Goal: Task Accomplishment & Management: Use online tool/utility

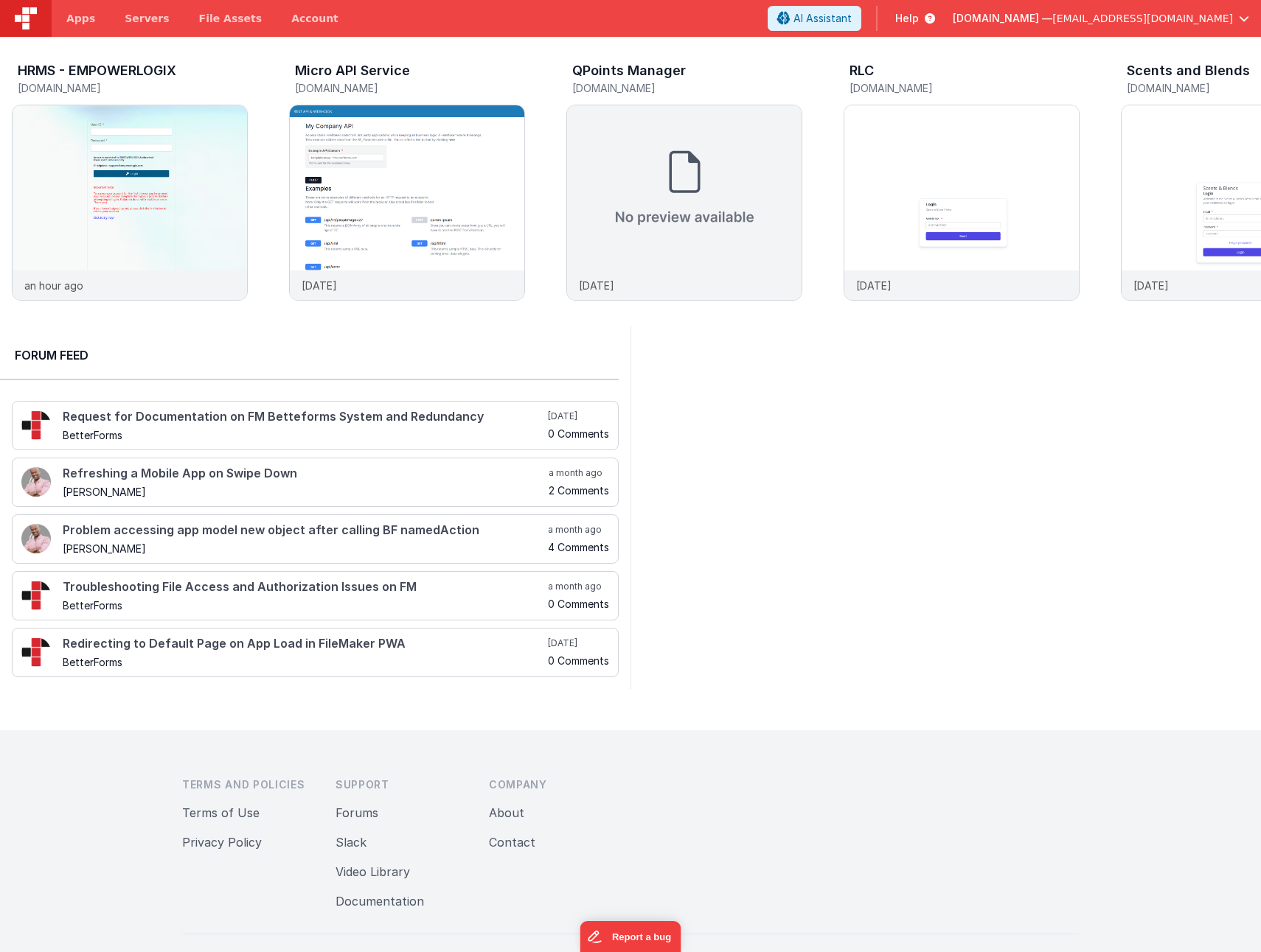
click at [964, 567] on div at bounding box center [946, 507] width 630 height 363
click at [139, 17] on span "Servers" at bounding box center [146, 18] width 44 height 15
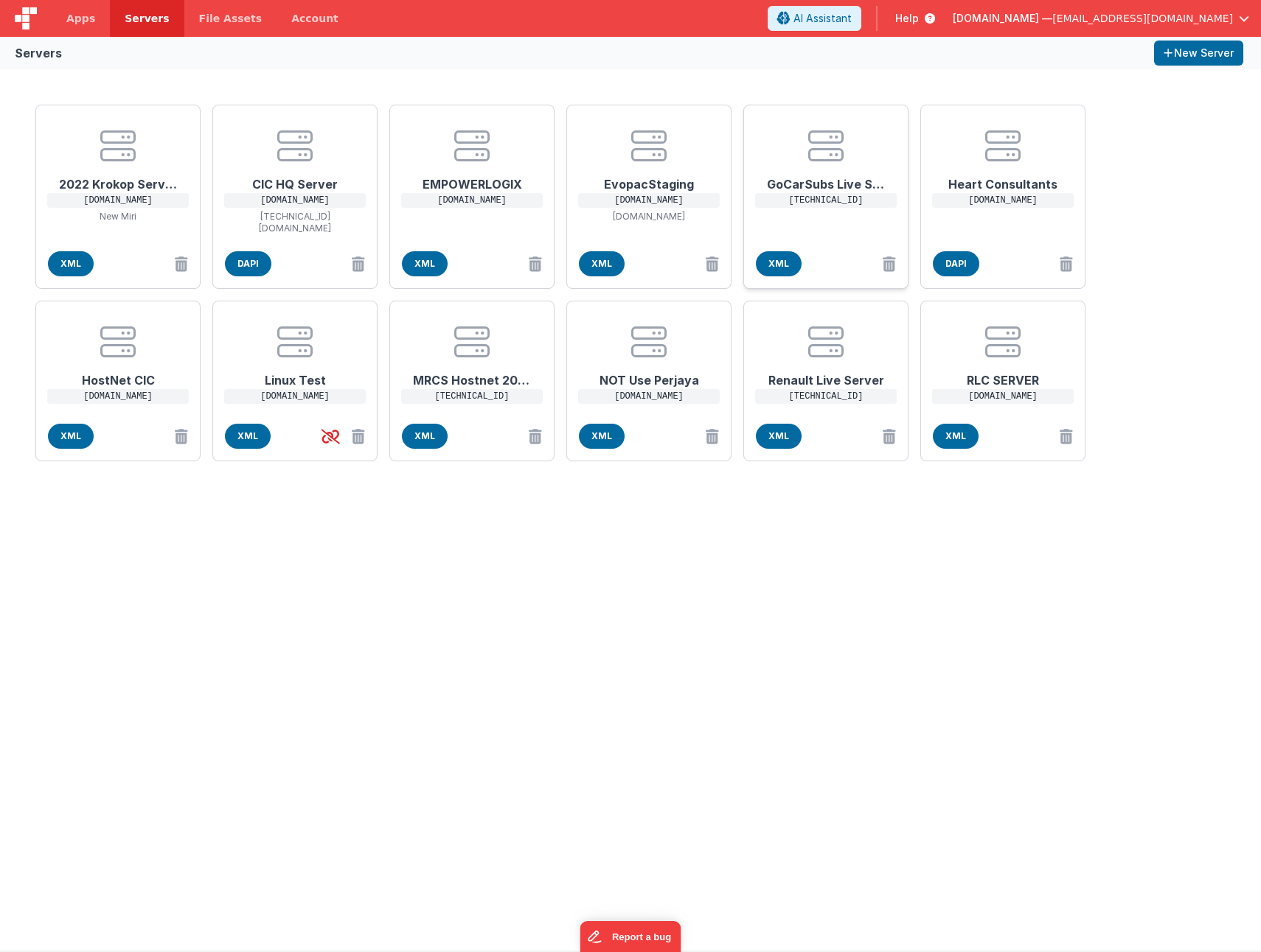
click at [768, 131] on center at bounding box center [826, 146] width 118 height 36
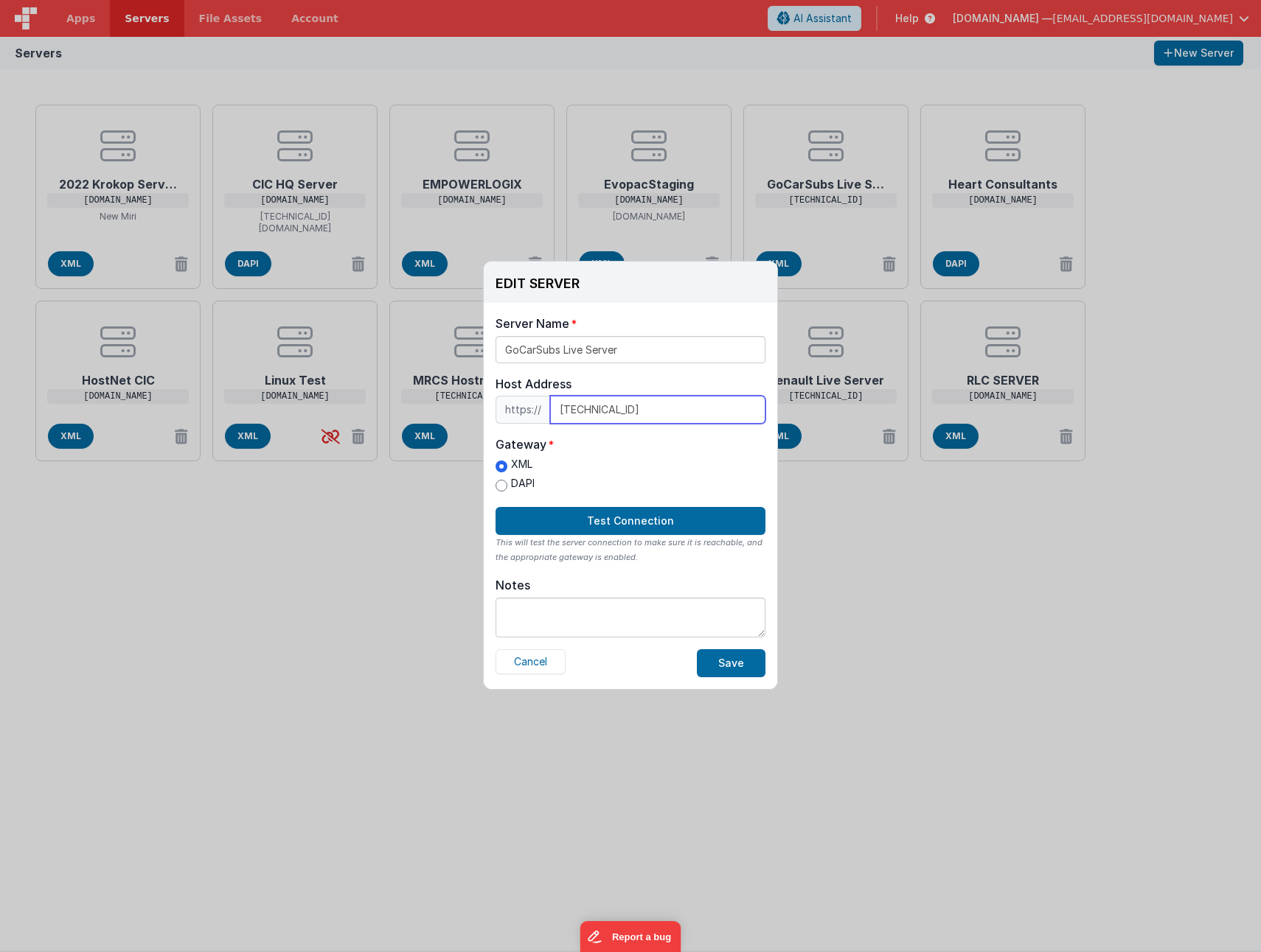
drag, startPoint x: 651, startPoint y: 414, endPoint x: 524, endPoint y: 413, distance: 127.0
click at [524, 413] on div "https:// [TECHNICAL_ID]" at bounding box center [630, 409] width 270 height 28
click at [534, 663] on button "Cancel" at bounding box center [530, 662] width 70 height 25
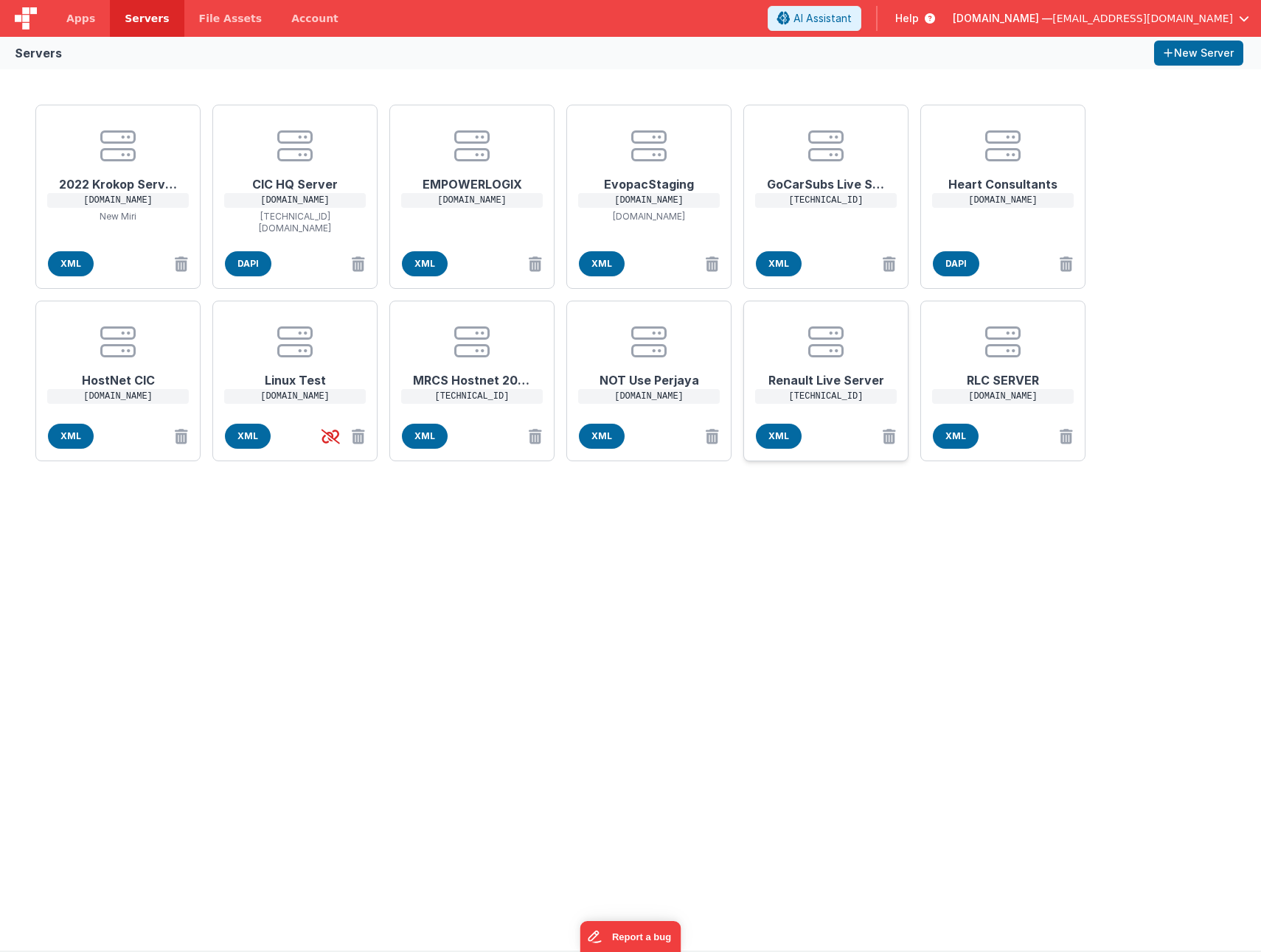
click at [841, 362] on h1 "Renault Live Server" at bounding box center [826, 375] width 118 height 30
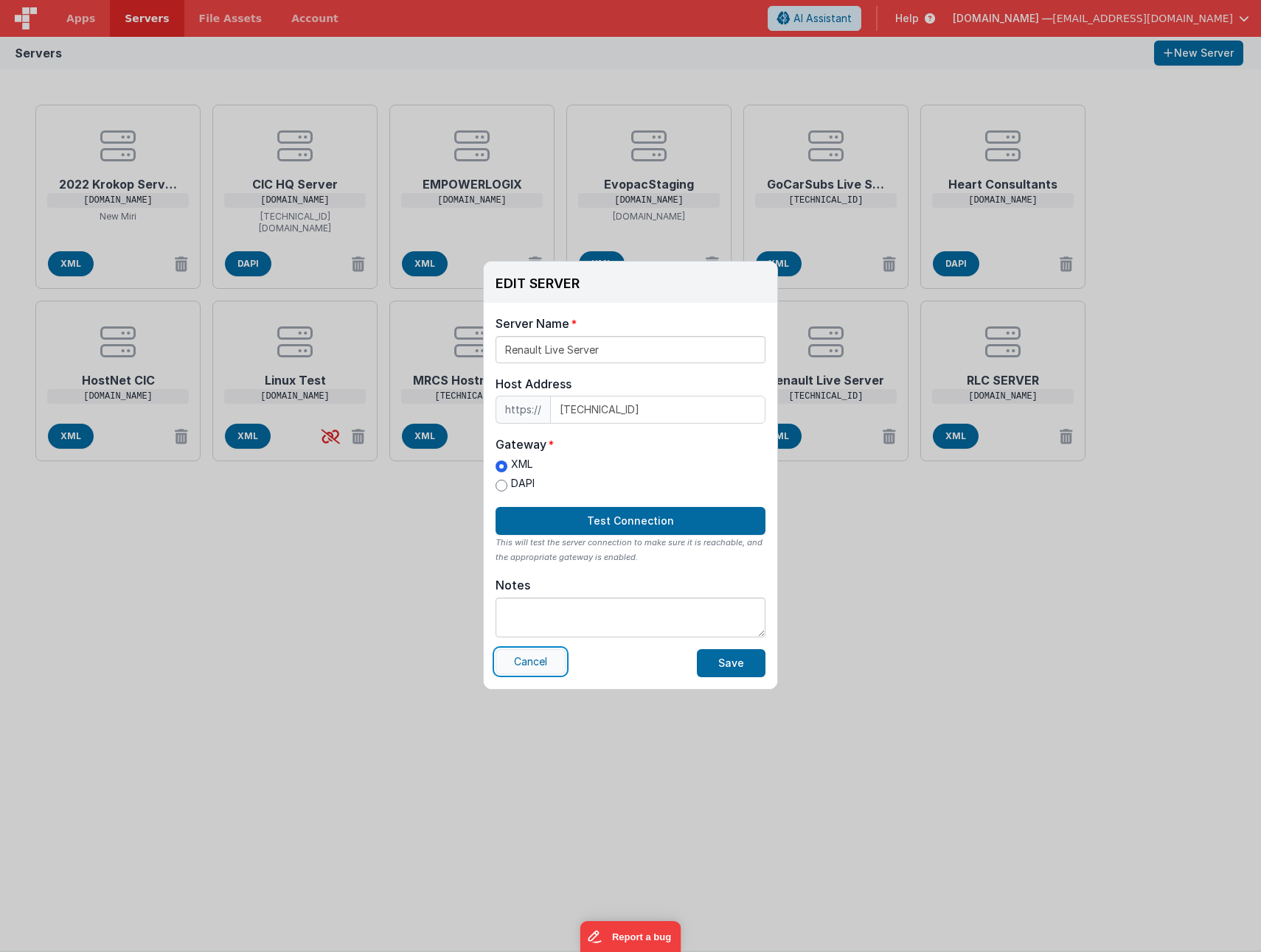
click at [538, 667] on button "Cancel" at bounding box center [530, 662] width 70 height 25
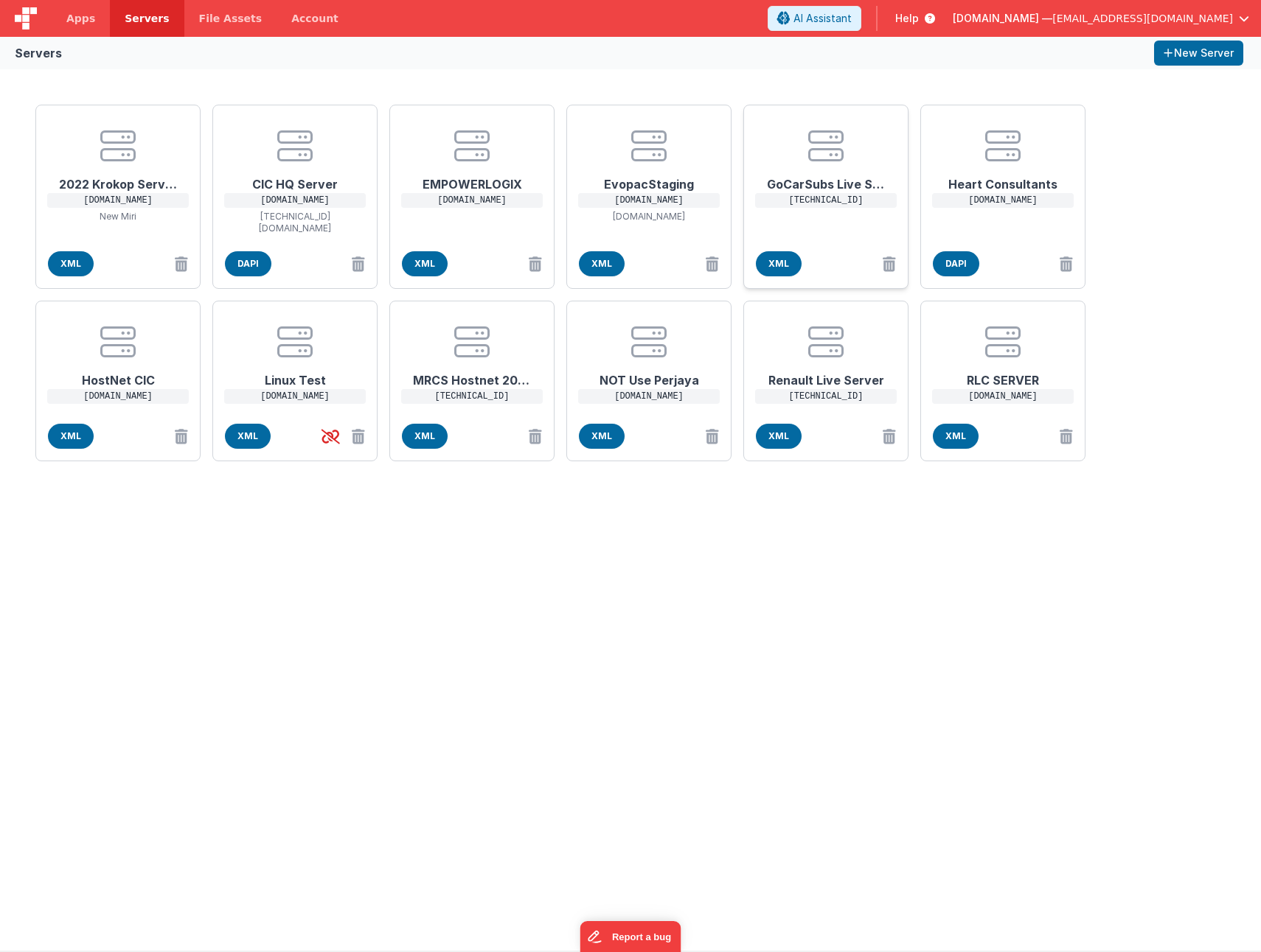
click at [834, 162] on icon at bounding box center [826, 146] width 36 height 36
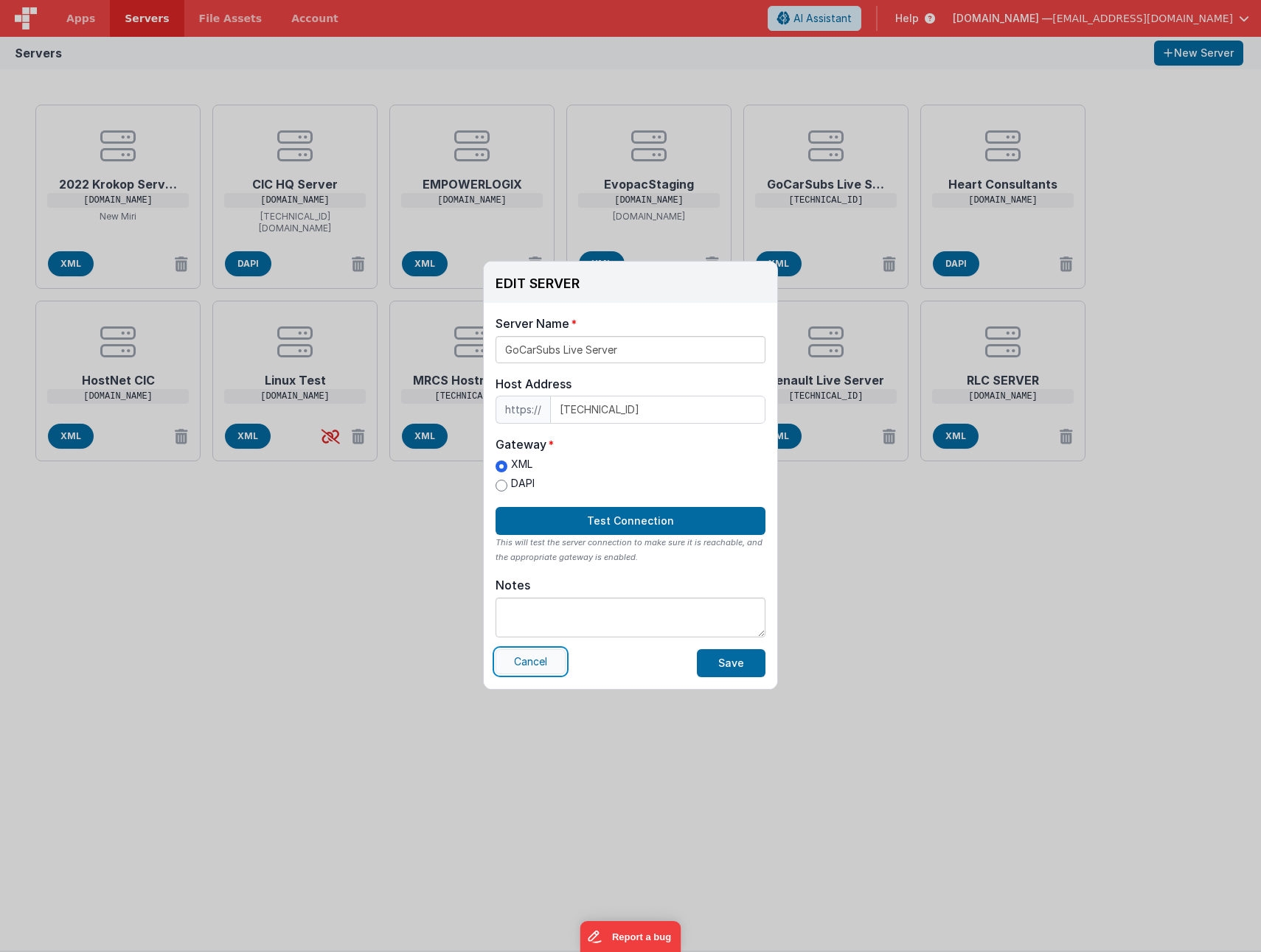
click at [514, 663] on button "Cancel" at bounding box center [530, 662] width 70 height 25
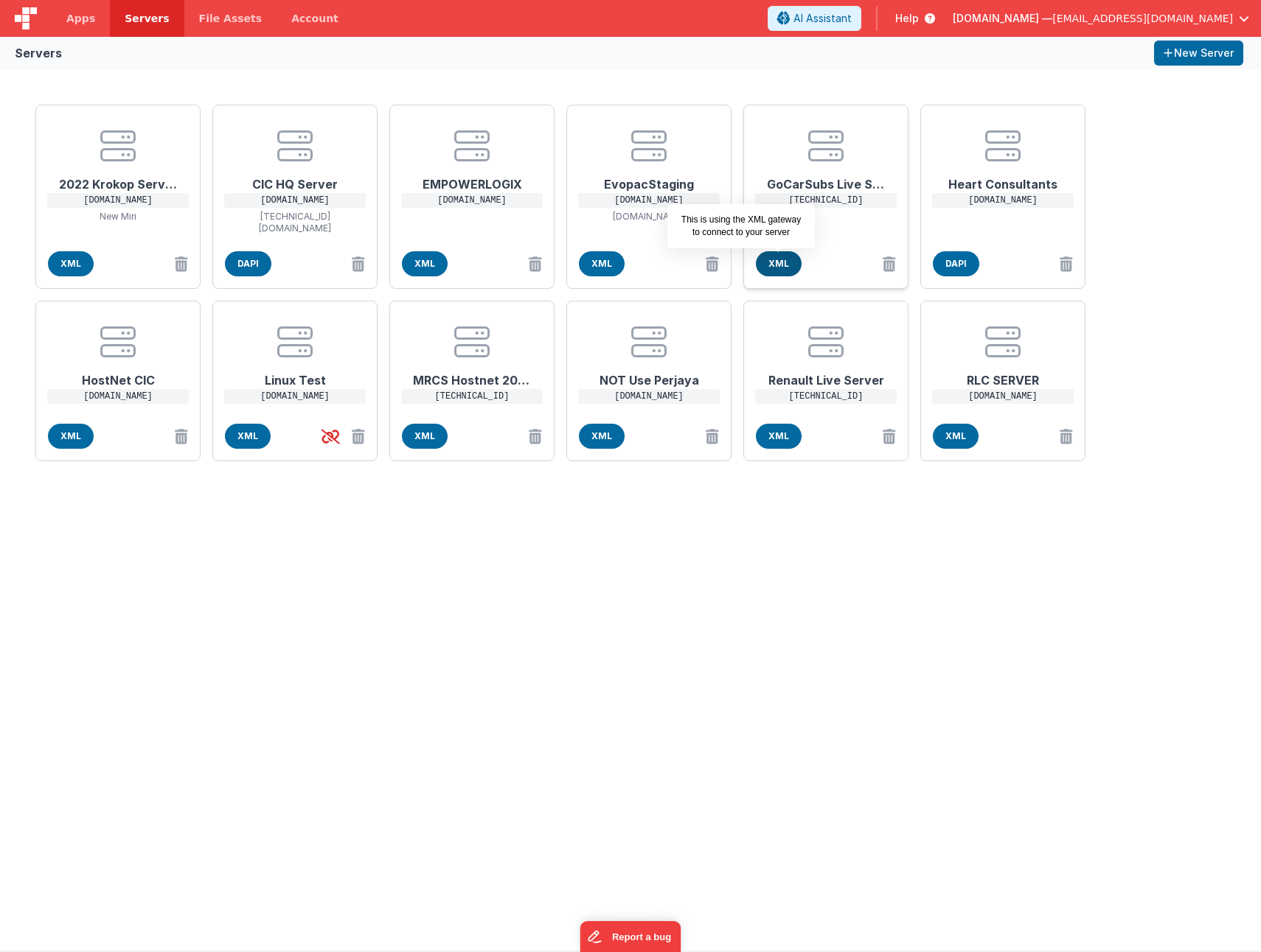
click at [784, 270] on span "XML" at bounding box center [778, 264] width 46 height 25
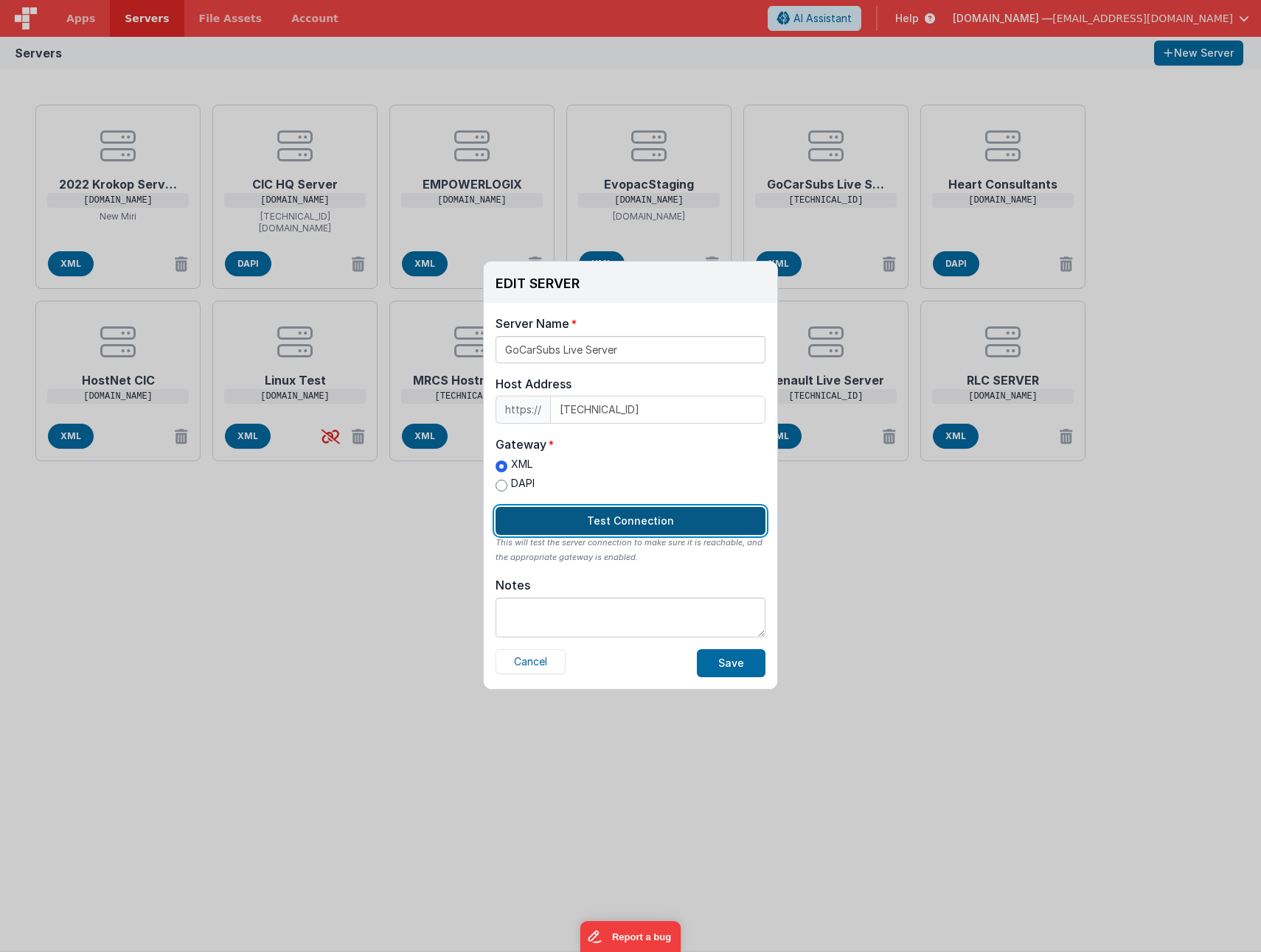
click at [628, 519] on button "Test Connection" at bounding box center [630, 521] width 270 height 28
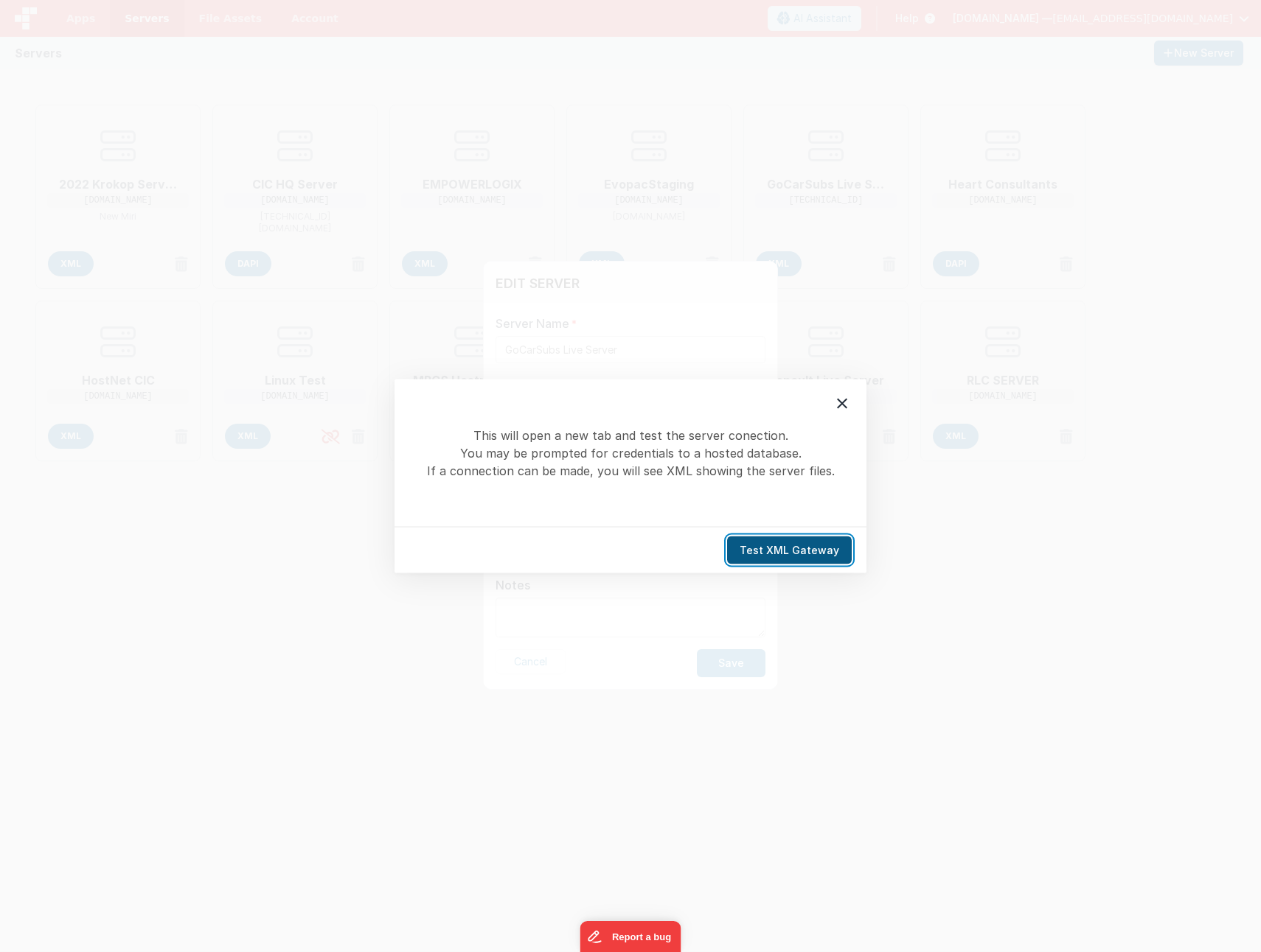
click at [822, 558] on button "Test XML Gateway" at bounding box center [789, 551] width 125 height 28
click at [848, 403] on icon at bounding box center [841, 404] width 17 height 17
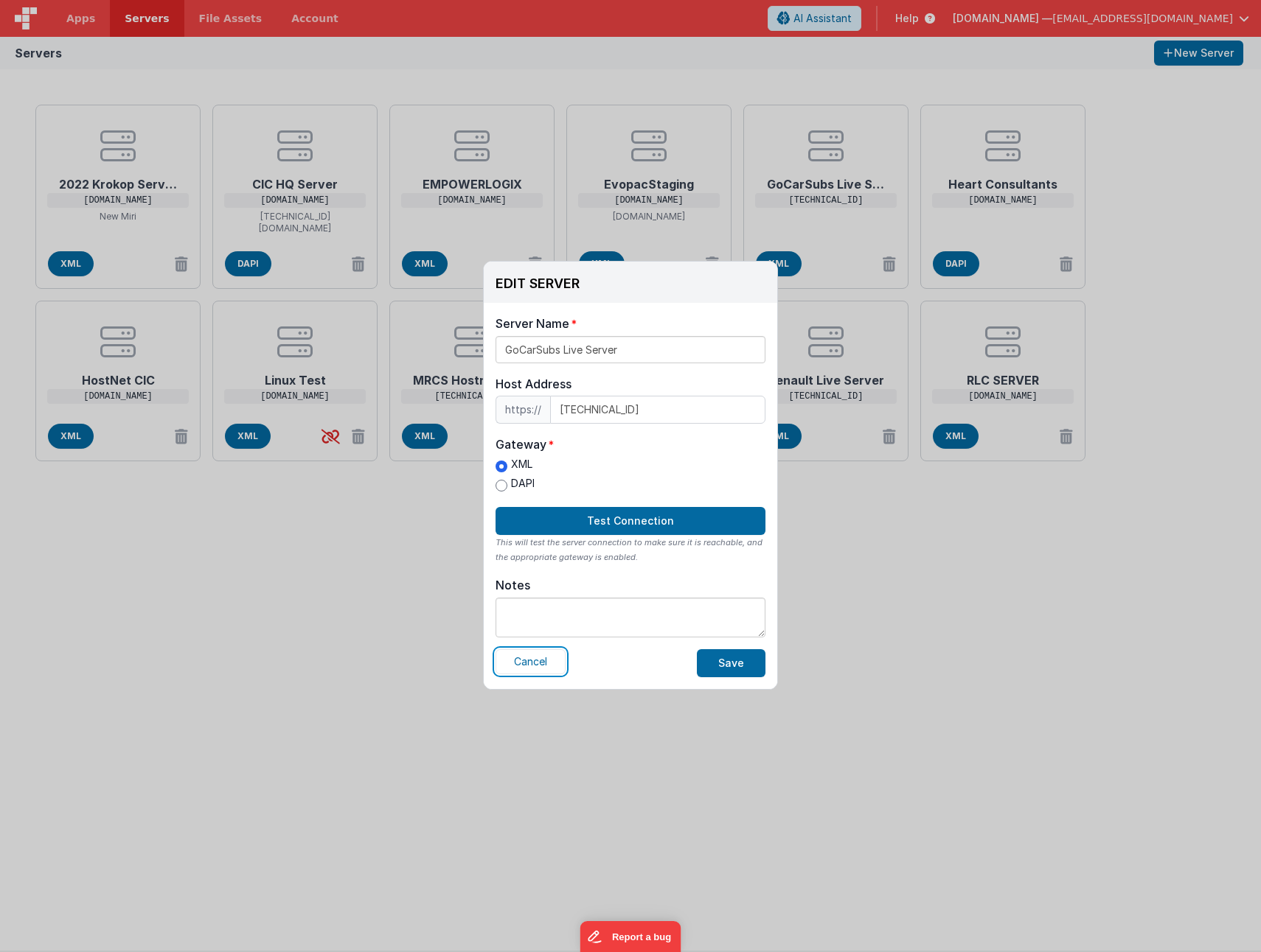
drag, startPoint x: 527, startPoint y: 670, endPoint x: 519, endPoint y: 673, distance: 8.5
click at [526, 669] on button "Cancel" at bounding box center [530, 662] width 70 height 25
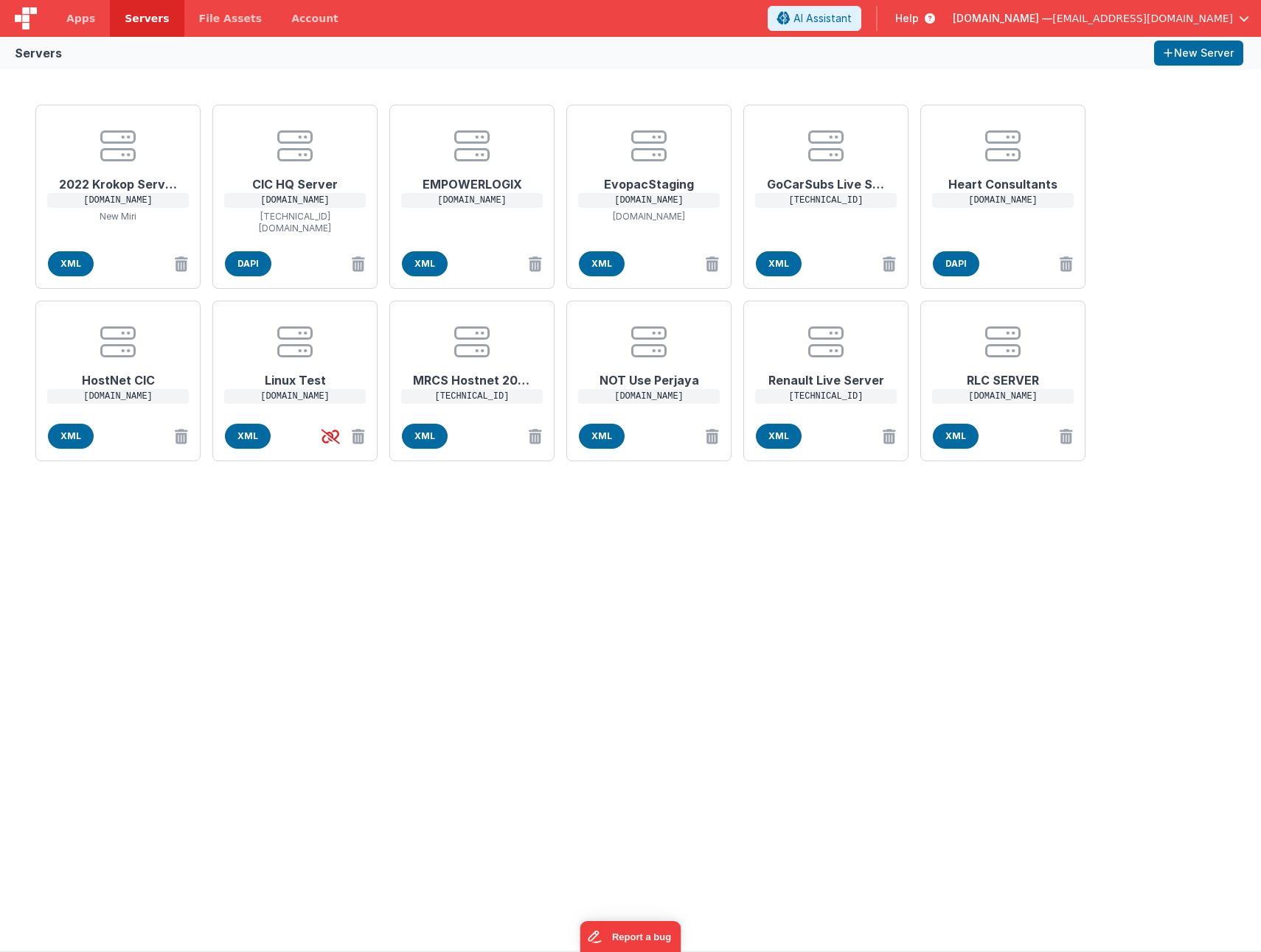
click at [422, 689] on div "2022 Krokop Server [DOMAIN_NAME] New Miri XML CIC HQ Server [DOMAIN_NAME] [TECH…" at bounding box center [630, 510] width 1261 height 882
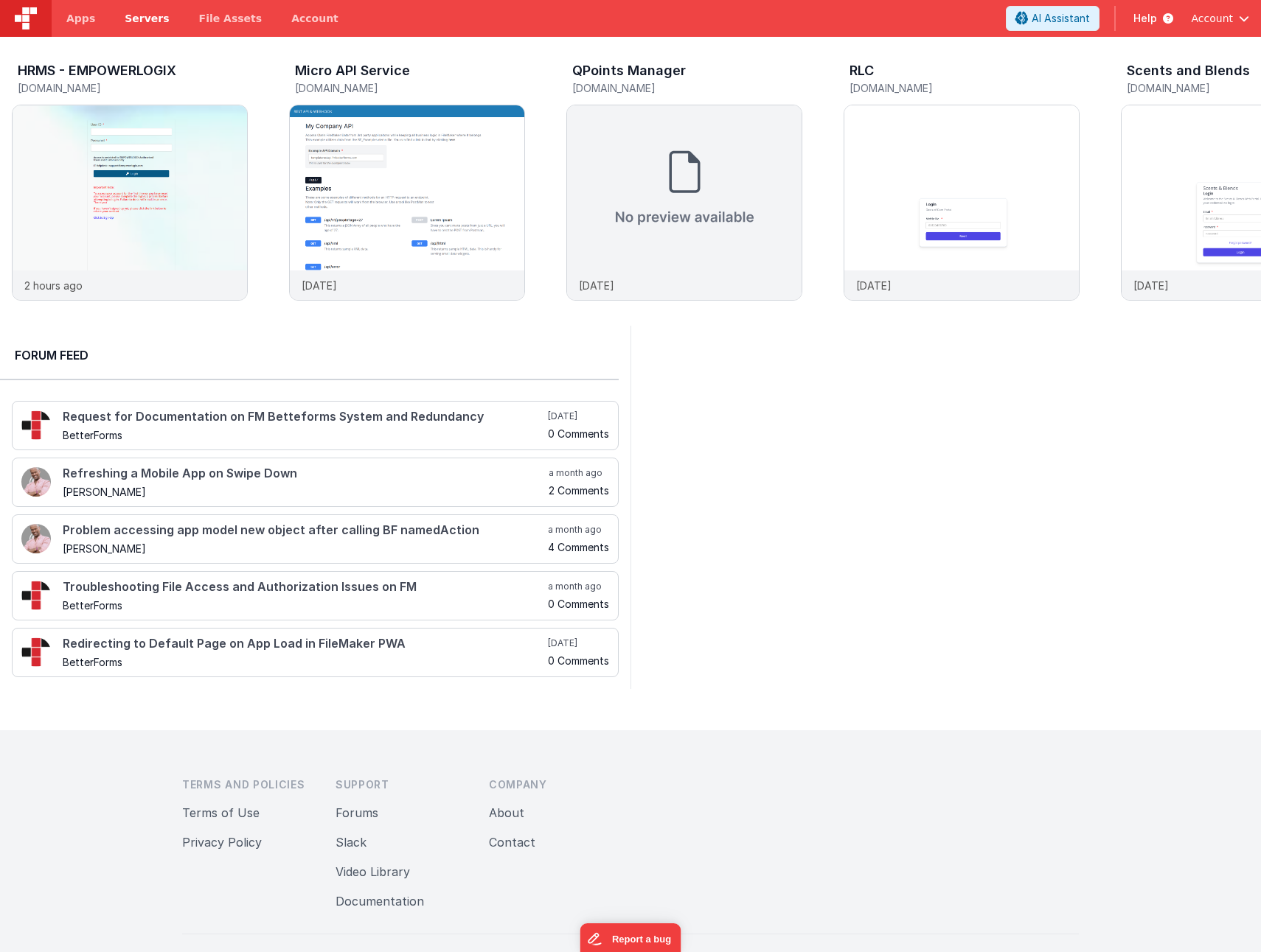
click at [141, 7] on link "Servers" at bounding box center [146, 18] width 74 height 37
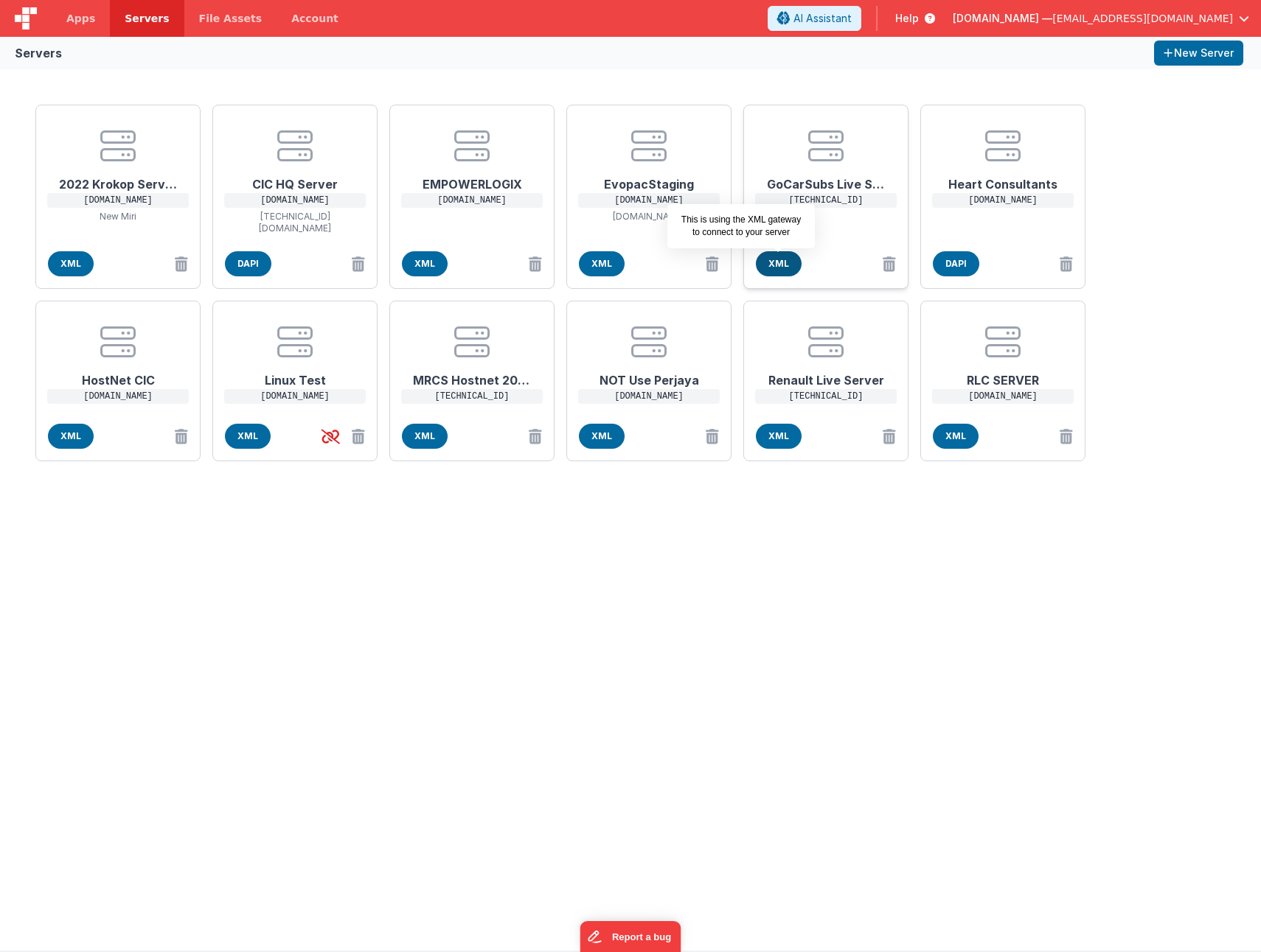
click at [774, 267] on span "XML" at bounding box center [778, 264] width 46 height 25
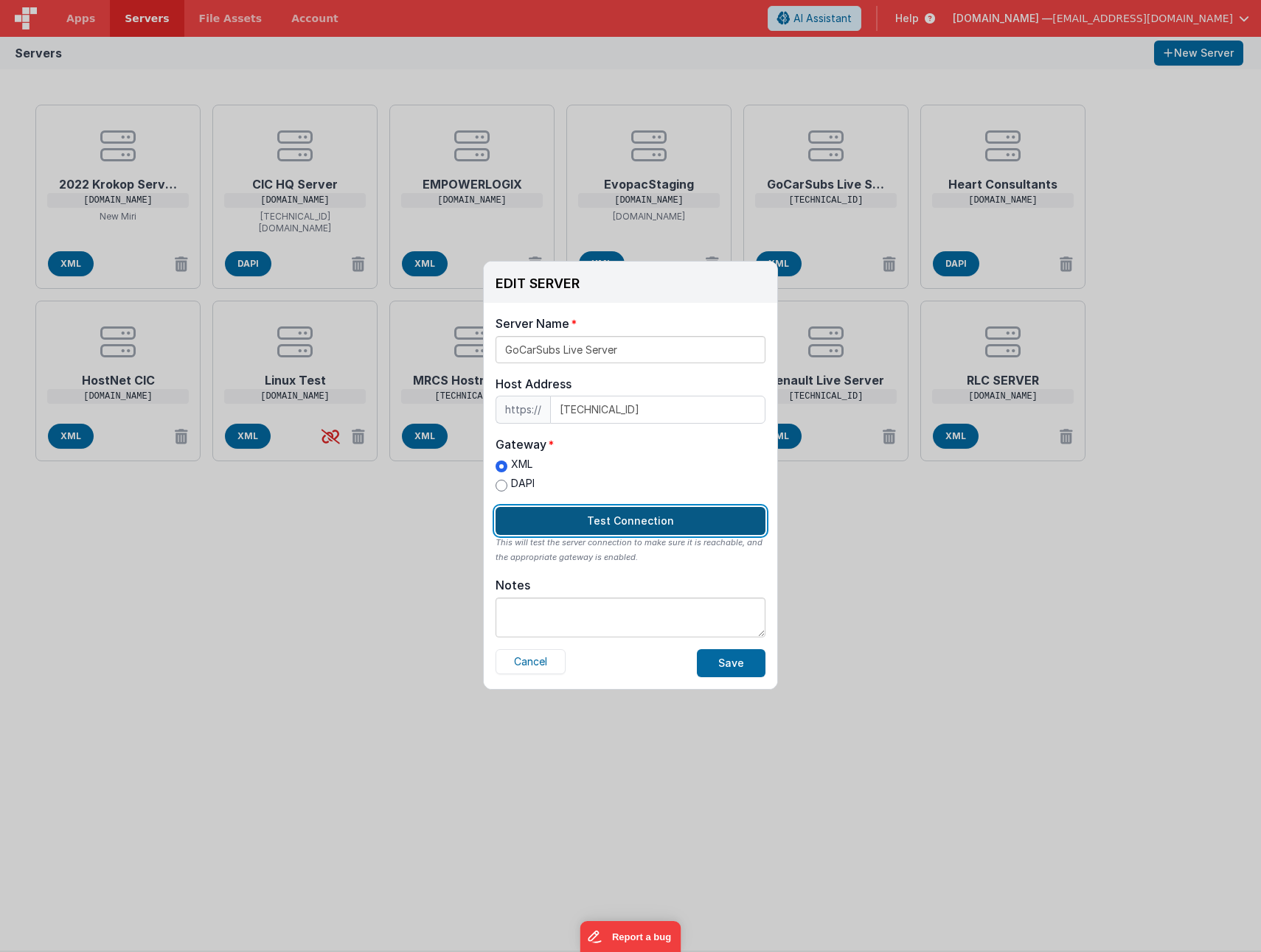
click at [578, 524] on button "Test Connection" at bounding box center [630, 521] width 270 height 28
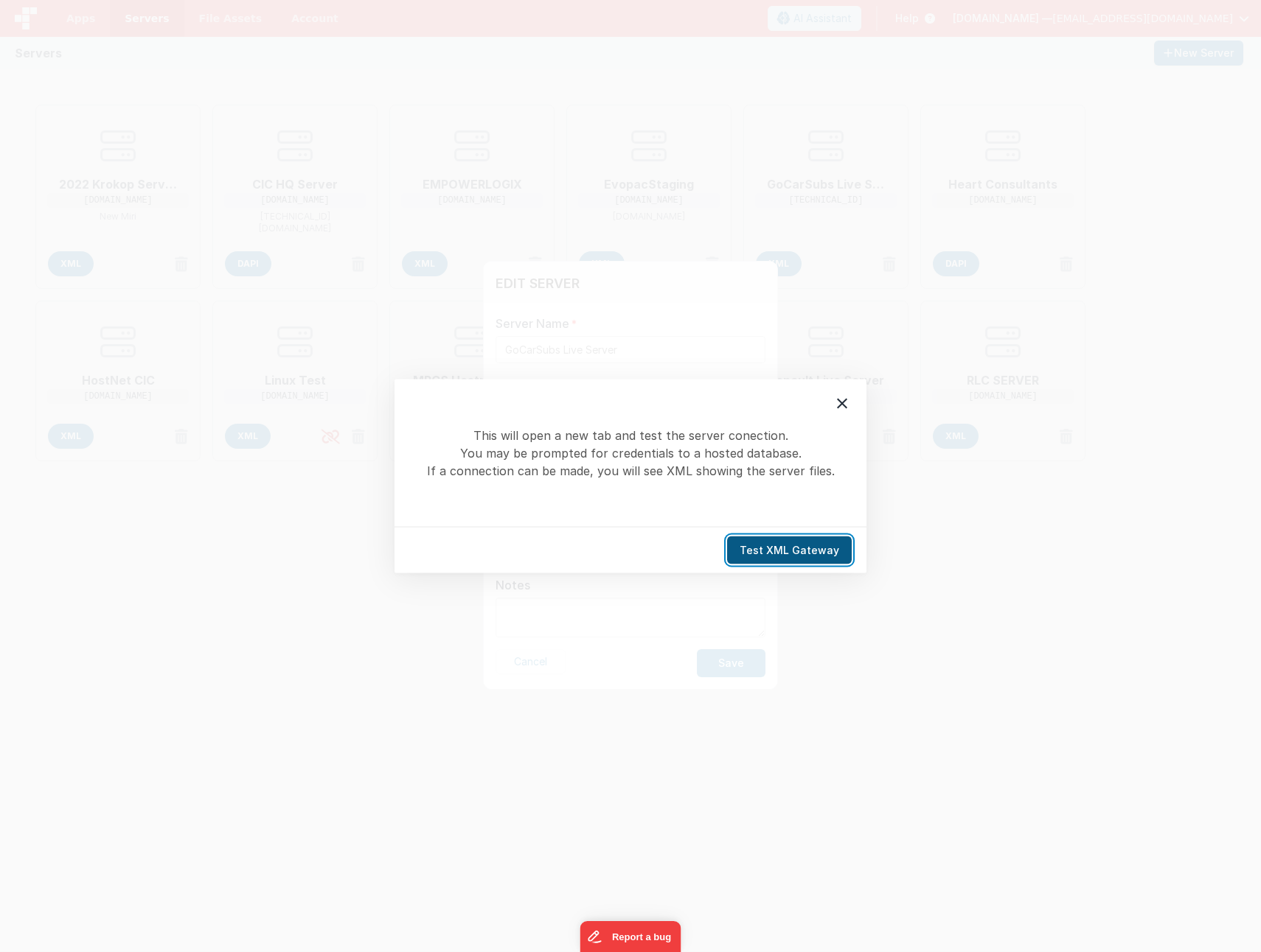
click at [813, 555] on button "Test XML Gateway" at bounding box center [789, 551] width 125 height 28
drag, startPoint x: 835, startPoint y: 406, endPoint x: 744, endPoint y: 332, distance: 117.3
click at [835, 405] on icon at bounding box center [841, 404] width 17 height 17
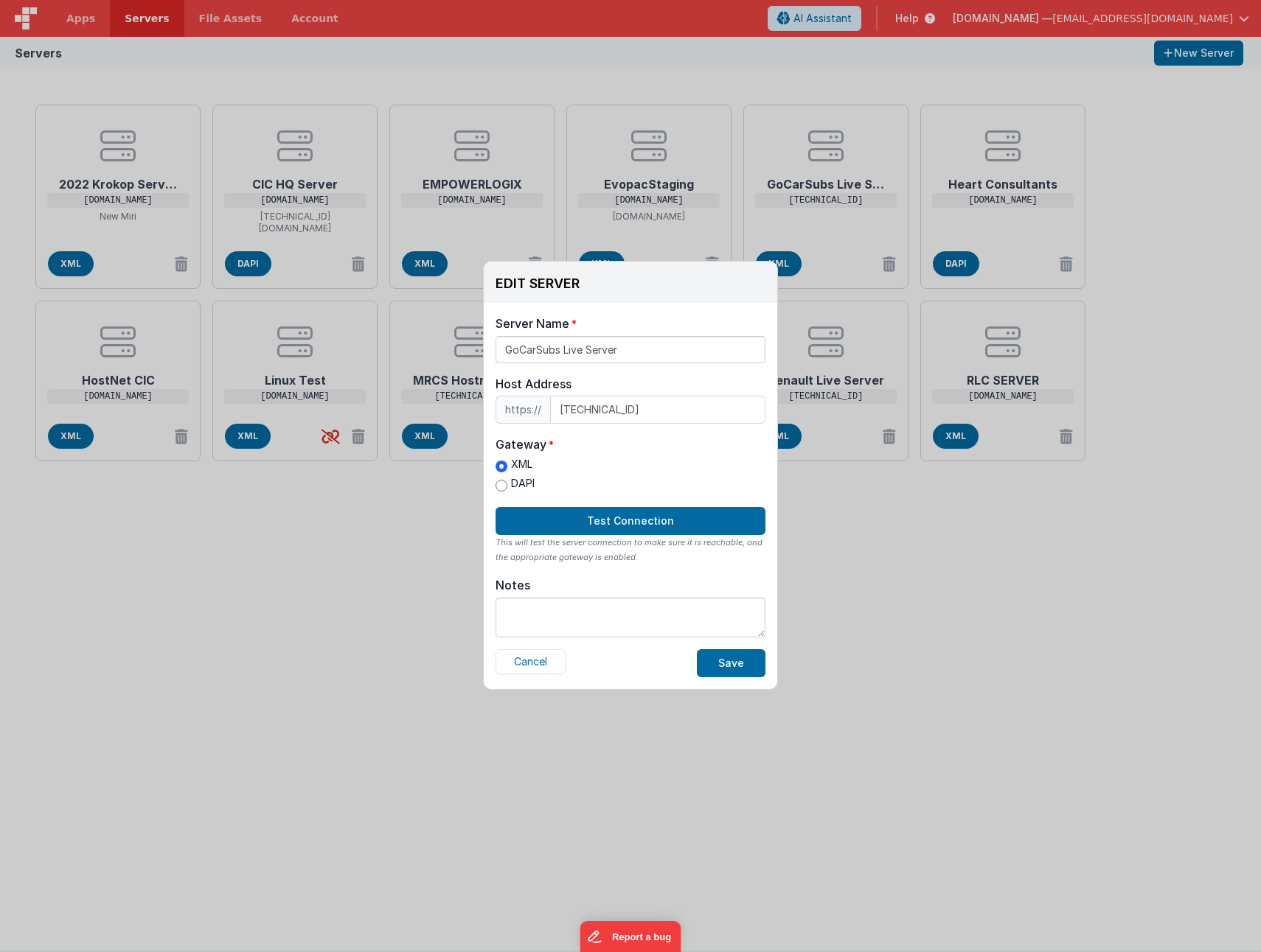
click at [928, 734] on div "EDIT SERVER Delete Server Delete Server Name GoCarSubs Live Server Host Address…" at bounding box center [630, 476] width 1261 height 952
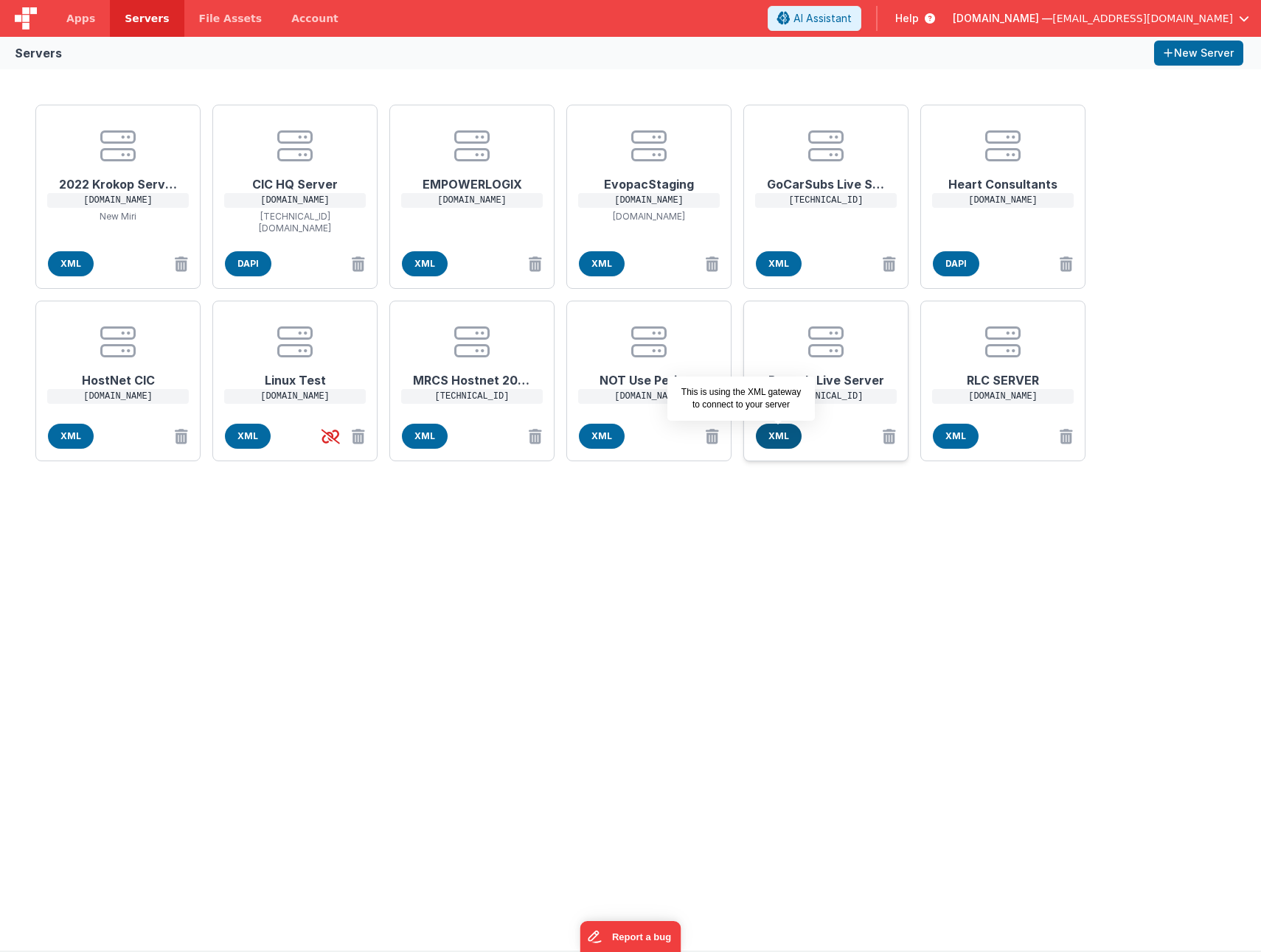
click at [785, 433] on span "XML" at bounding box center [778, 436] width 46 height 25
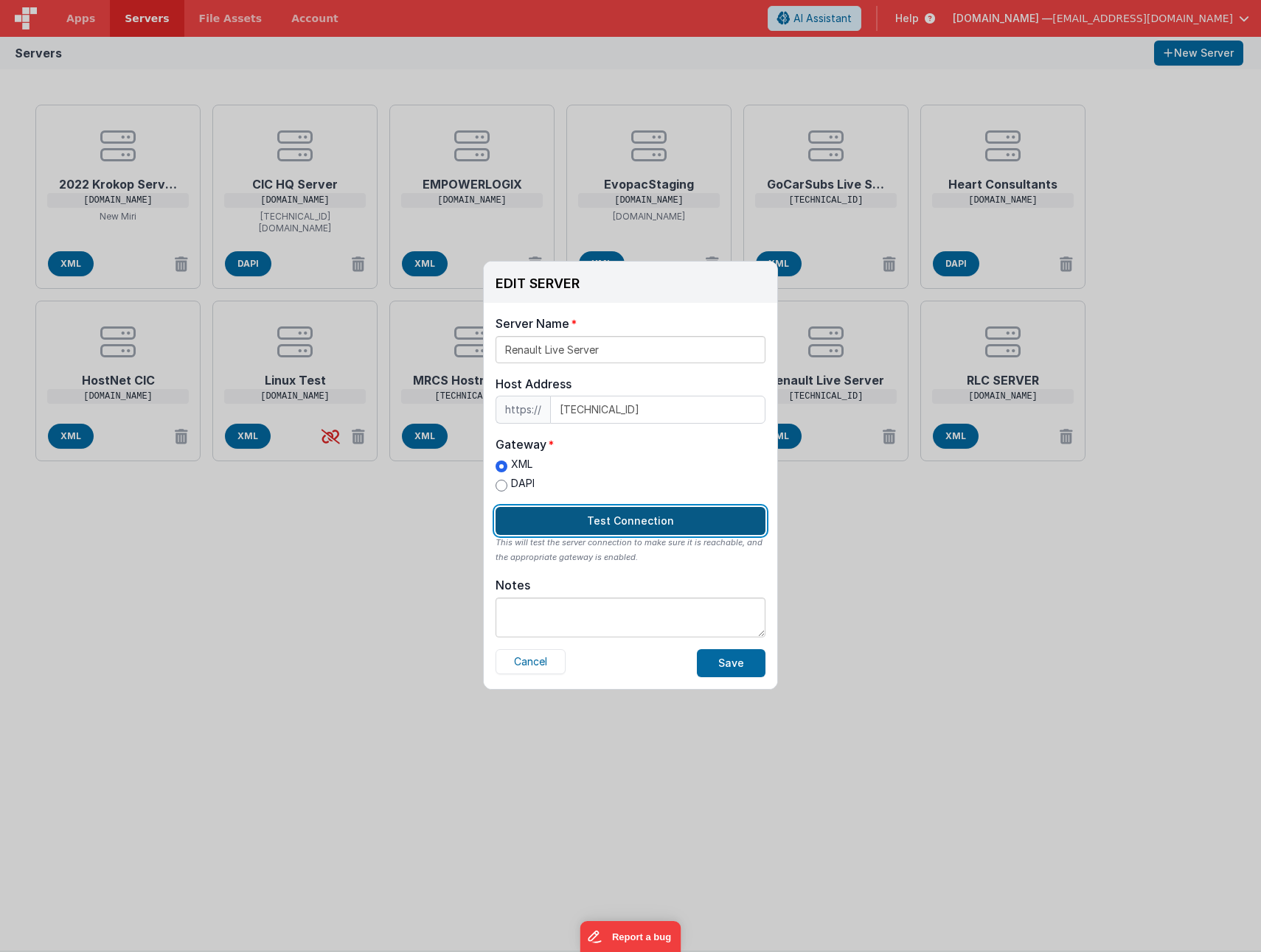
click at [589, 519] on button "Test Connection" at bounding box center [630, 521] width 270 height 28
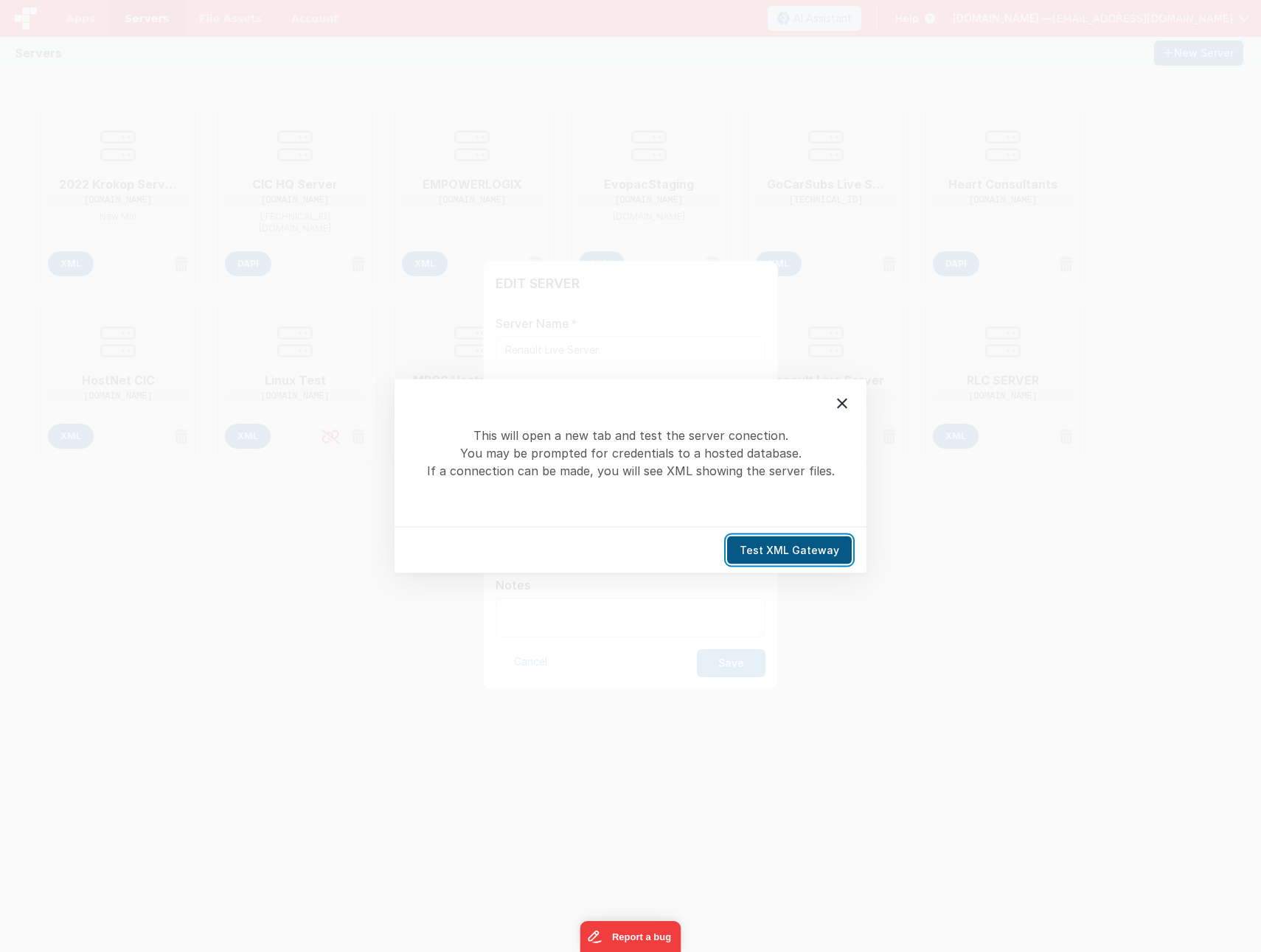
click at [797, 551] on button "Test XML Gateway" at bounding box center [789, 551] width 125 height 28
click at [771, 549] on button "Test XML Gateway" at bounding box center [789, 551] width 125 height 28
click at [849, 407] on icon at bounding box center [841, 404] width 17 height 17
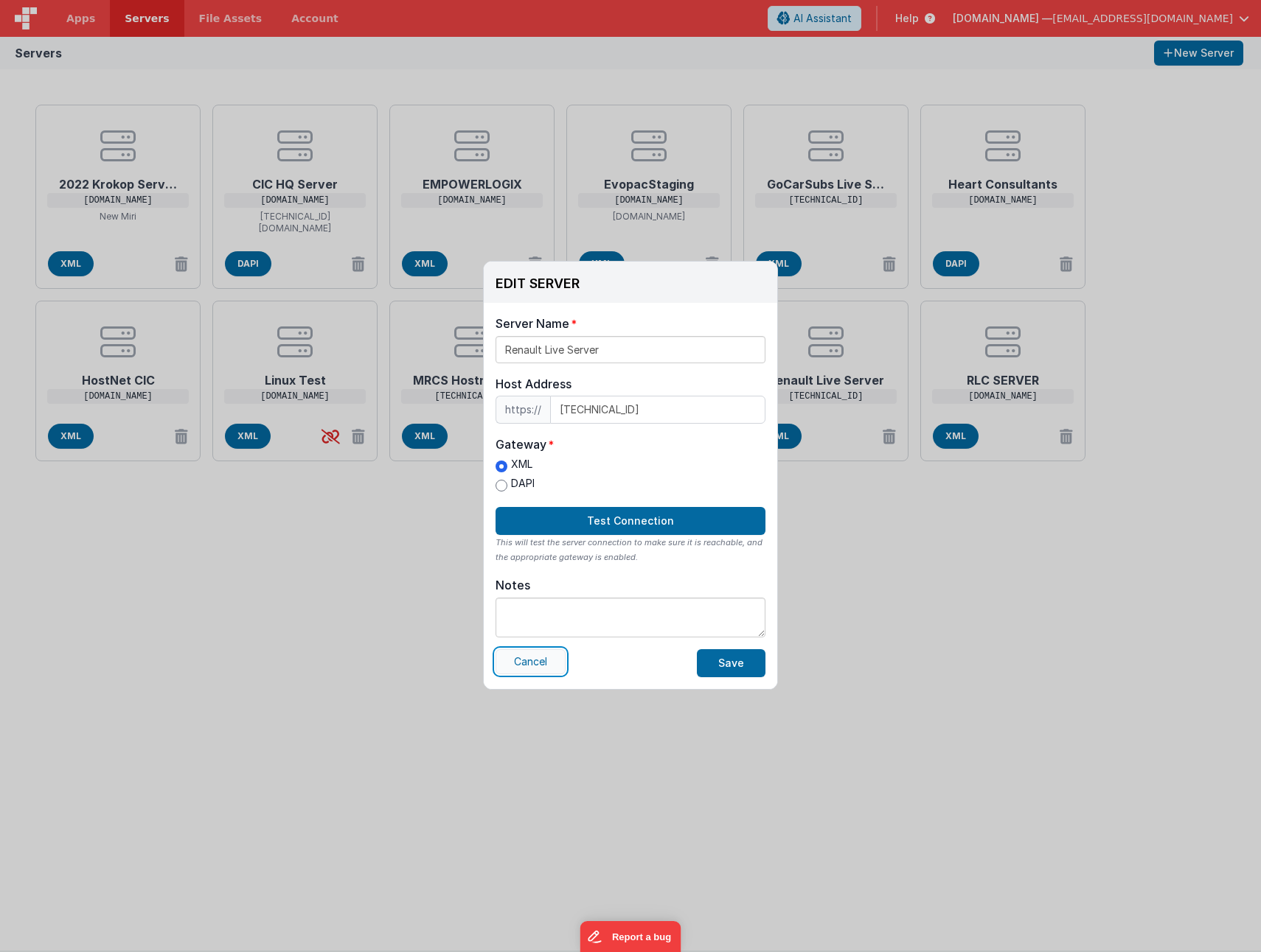
click at [535, 663] on button "Cancel" at bounding box center [530, 662] width 70 height 25
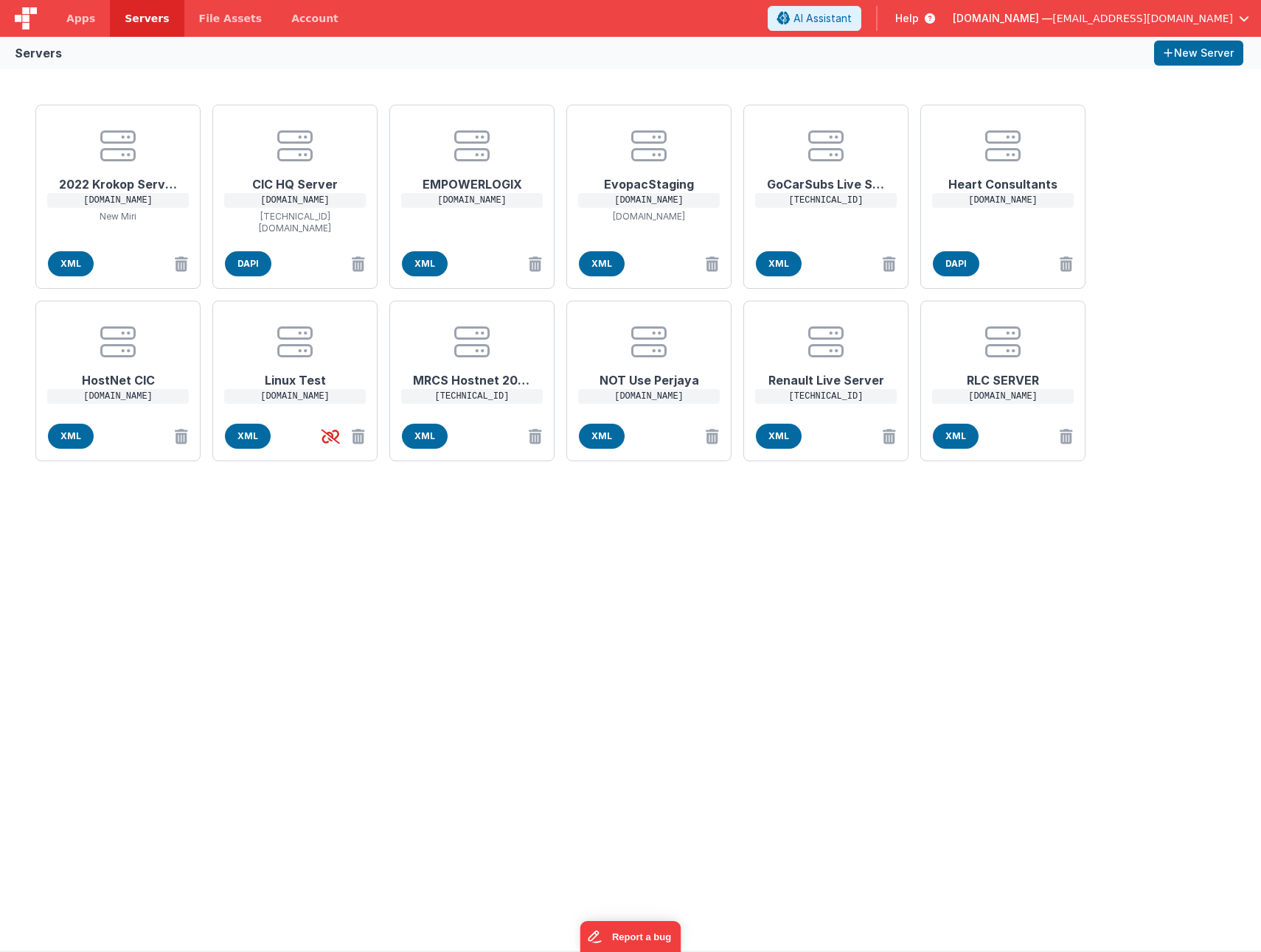
click at [666, 687] on div "2022 Krokop Server [DOMAIN_NAME] New Miri XML CIC HQ Server [DOMAIN_NAME] [TECH…" at bounding box center [630, 510] width 1261 height 882
click at [779, 268] on span "XML" at bounding box center [778, 264] width 46 height 25
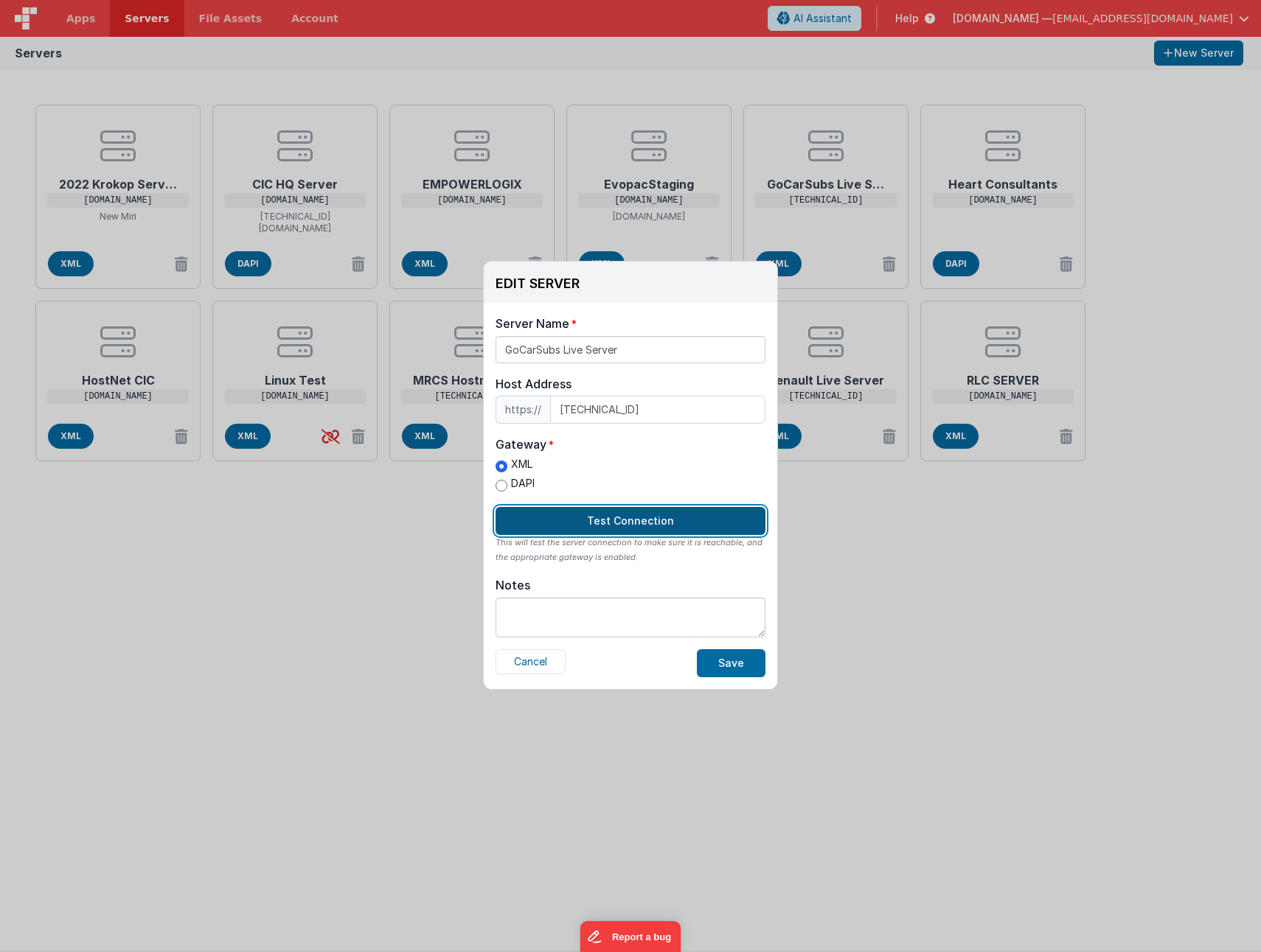
click at [589, 513] on button "Test Connection" at bounding box center [630, 521] width 270 height 28
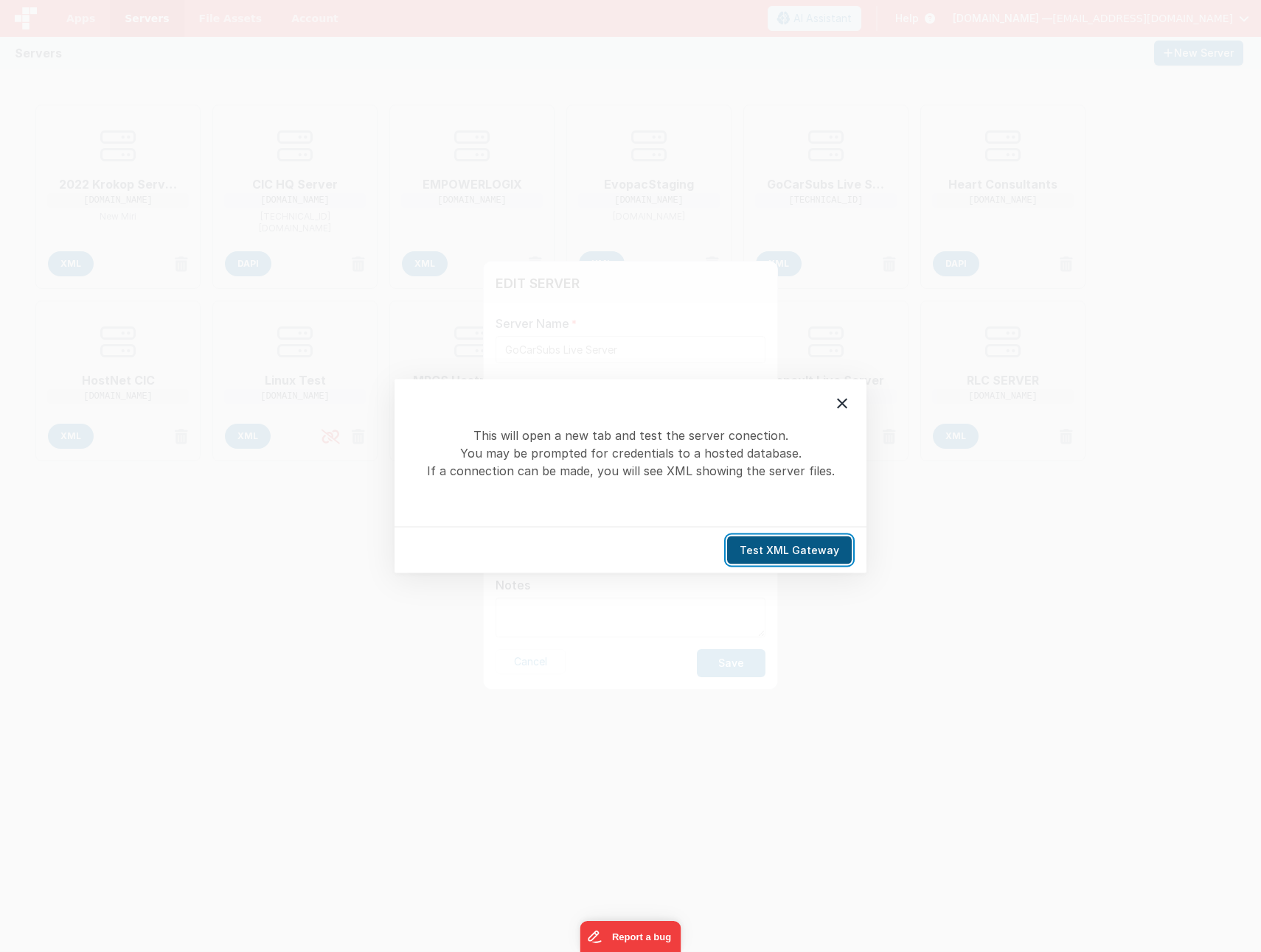
click at [761, 544] on button "Test XML Gateway" at bounding box center [789, 551] width 125 height 28
click at [788, 552] on button "Test XML Gateway" at bounding box center [789, 551] width 125 height 28
click at [789, 547] on button "Test XML Gateway" at bounding box center [789, 551] width 125 height 28
click at [846, 407] on icon at bounding box center [841, 404] width 10 height 10
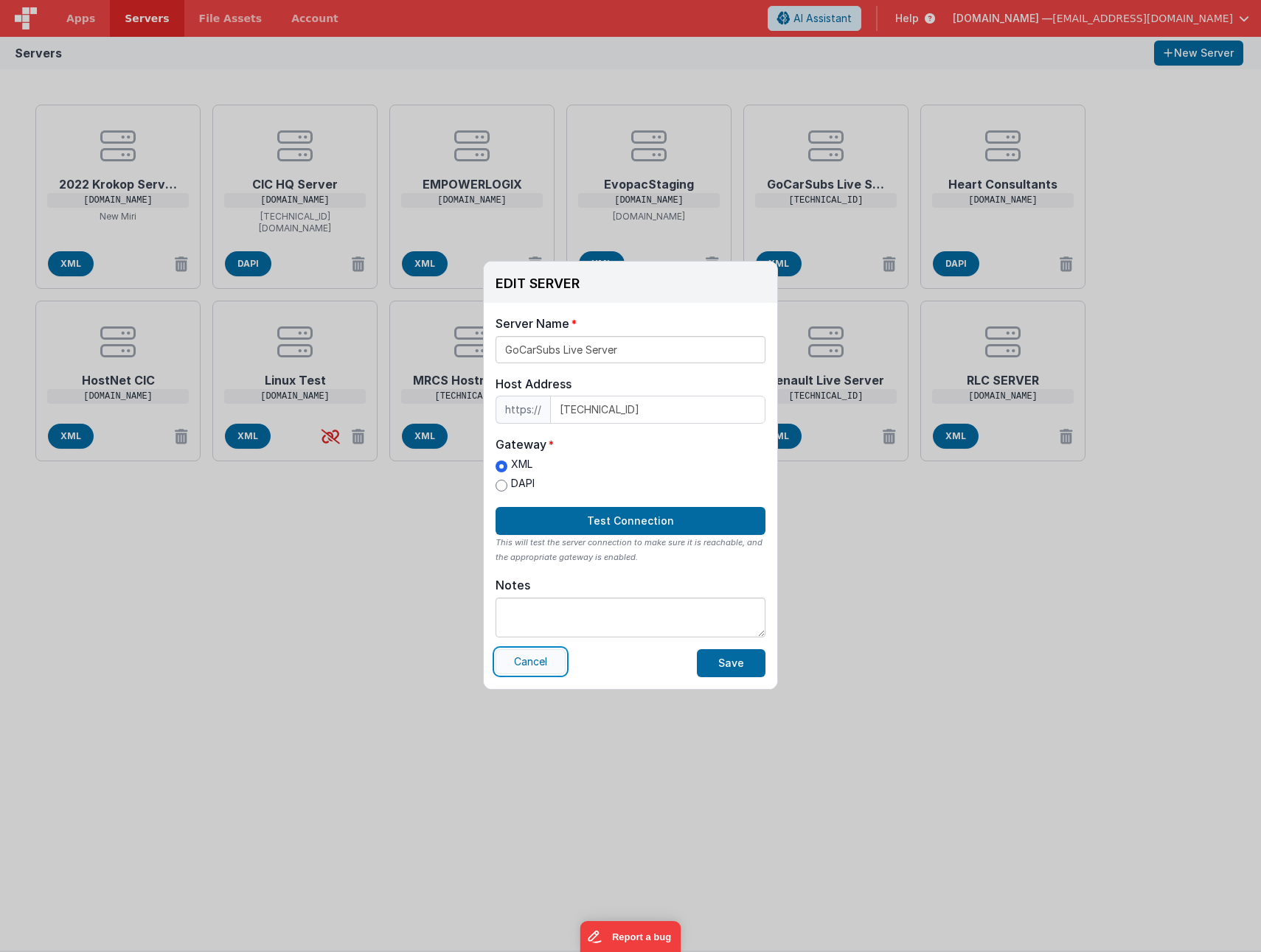
click at [522, 665] on button "Cancel" at bounding box center [530, 662] width 70 height 25
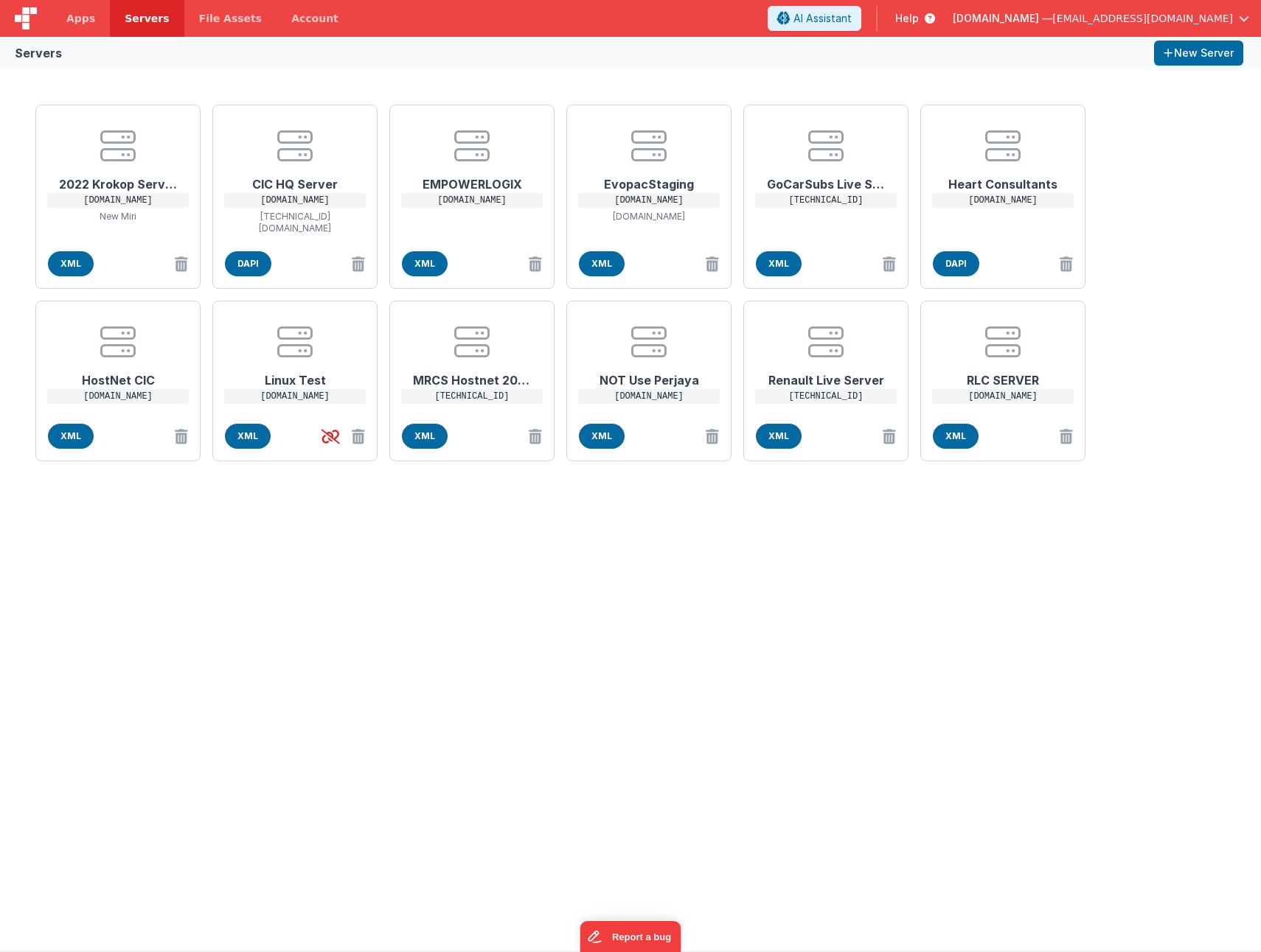
click at [748, 608] on div "2022 Krokop Server [DOMAIN_NAME] New Miri XML CIC HQ Server [DOMAIN_NAME] [TECH…" at bounding box center [630, 510] width 1261 height 882
click at [1176, 206] on div "2022 Krokop Server [DOMAIN_NAME] New Miri XML CIC HQ Server [DOMAIN_NAME] [TECH…" at bounding box center [630, 282] width 1201 height 368
click at [774, 270] on span "XML" at bounding box center [778, 264] width 46 height 25
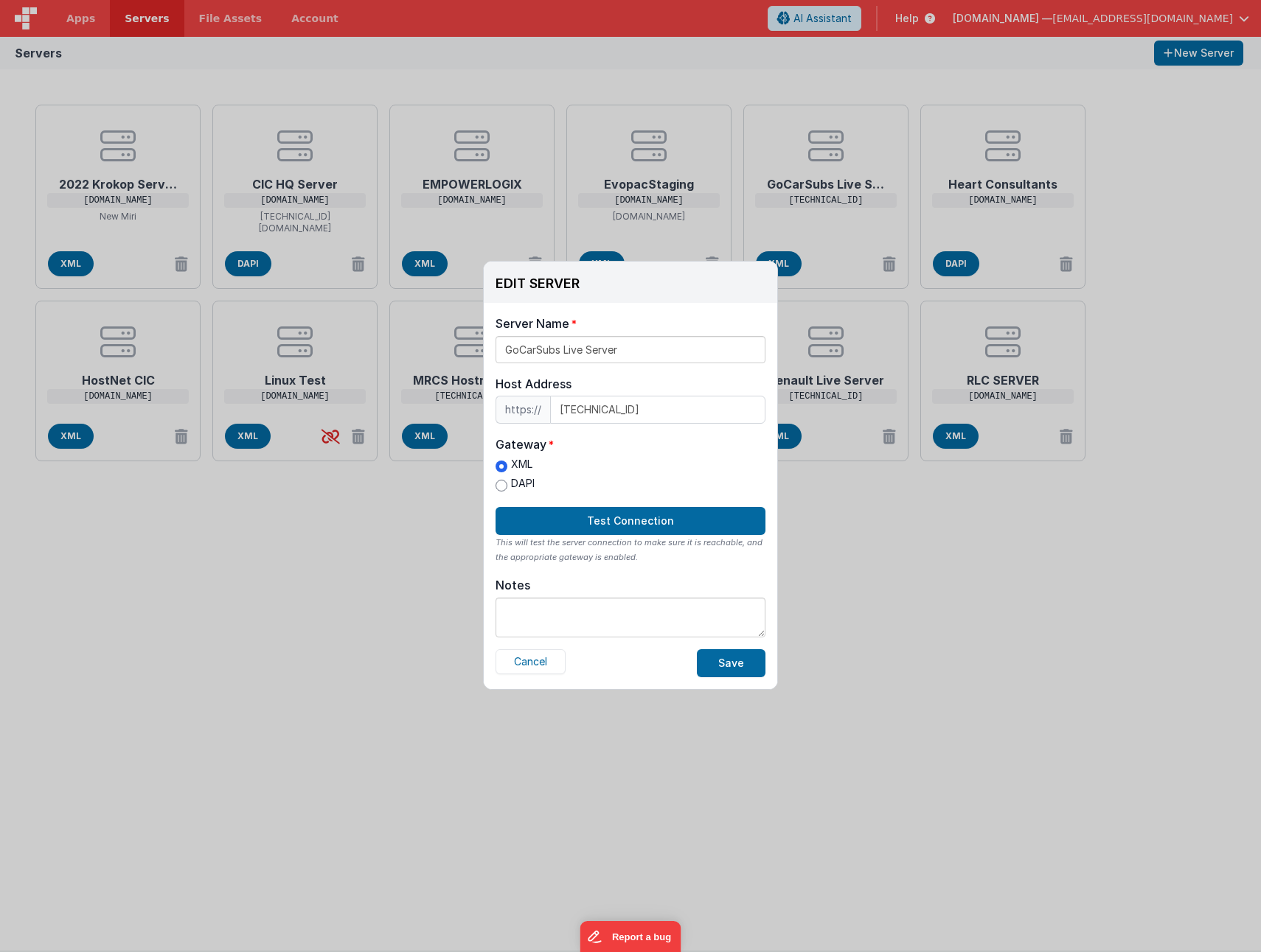
click at [517, 486] on label "DAPI" at bounding box center [515, 484] width 39 height 16
click at [507, 486] on input "DAPI" at bounding box center [501, 486] width 12 height 12
radio input "true"
click at [556, 527] on button "Test Connection" at bounding box center [630, 521] width 270 height 28
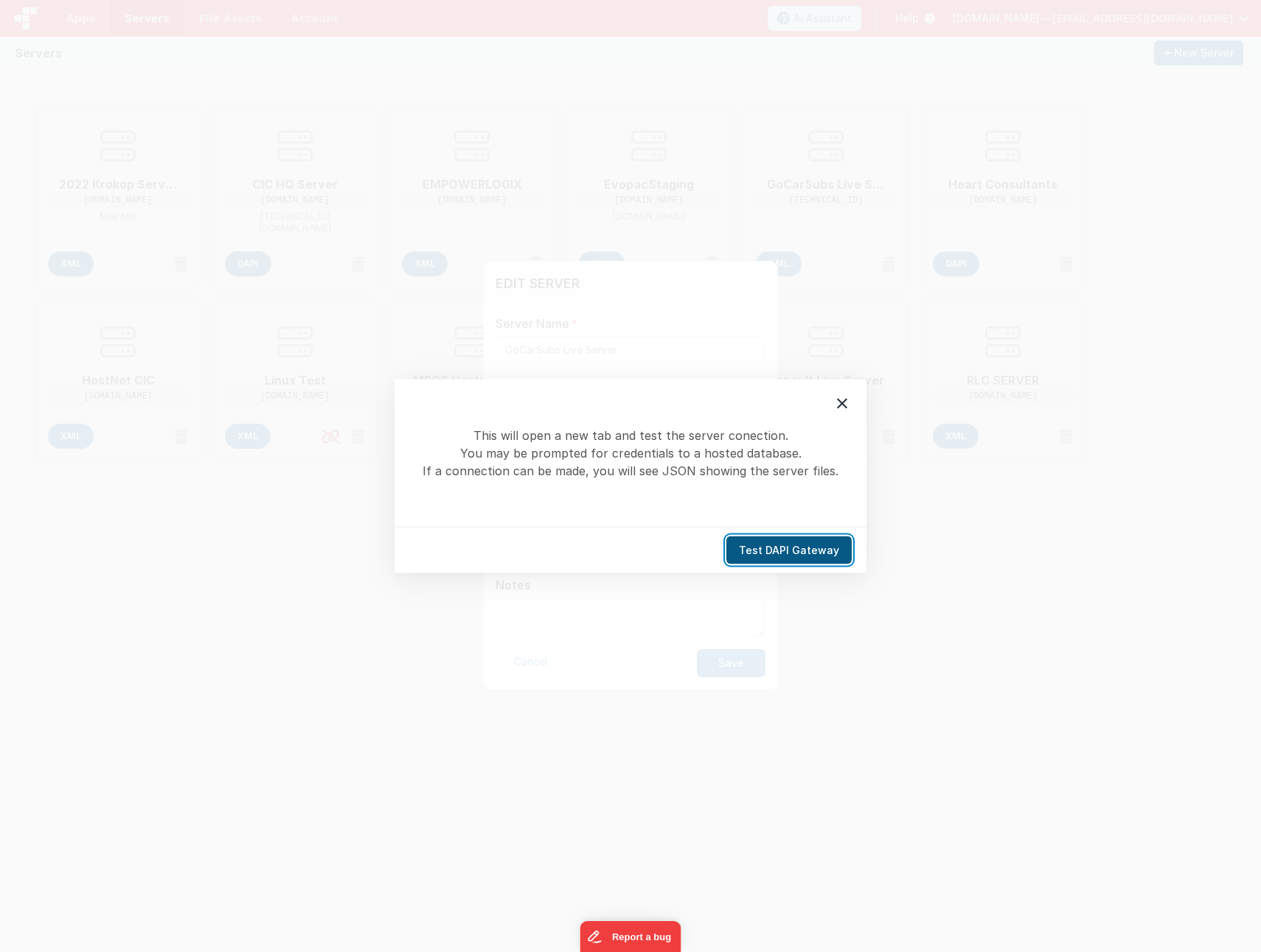
click at [777, 557] on button "Test DAPI Gateway" at bounding box center [789, 551] width 125 height 28
click at [840, 553] on button "Test DAPI Gateway" at bounding box center [789, 551] width 125 height 28
click at [779, 551] on button "Test DAPI Gateway" at bounding box center [789, 551] width 125 height 28
click at [752, 549] on button "Test DAPI Gateway" at bounding box center [789, 551] width 125 height 28
drag, startPoint x: 841, startPoint y: 394, endPoint x: 828, endPoint y: 384, distance: 16.4
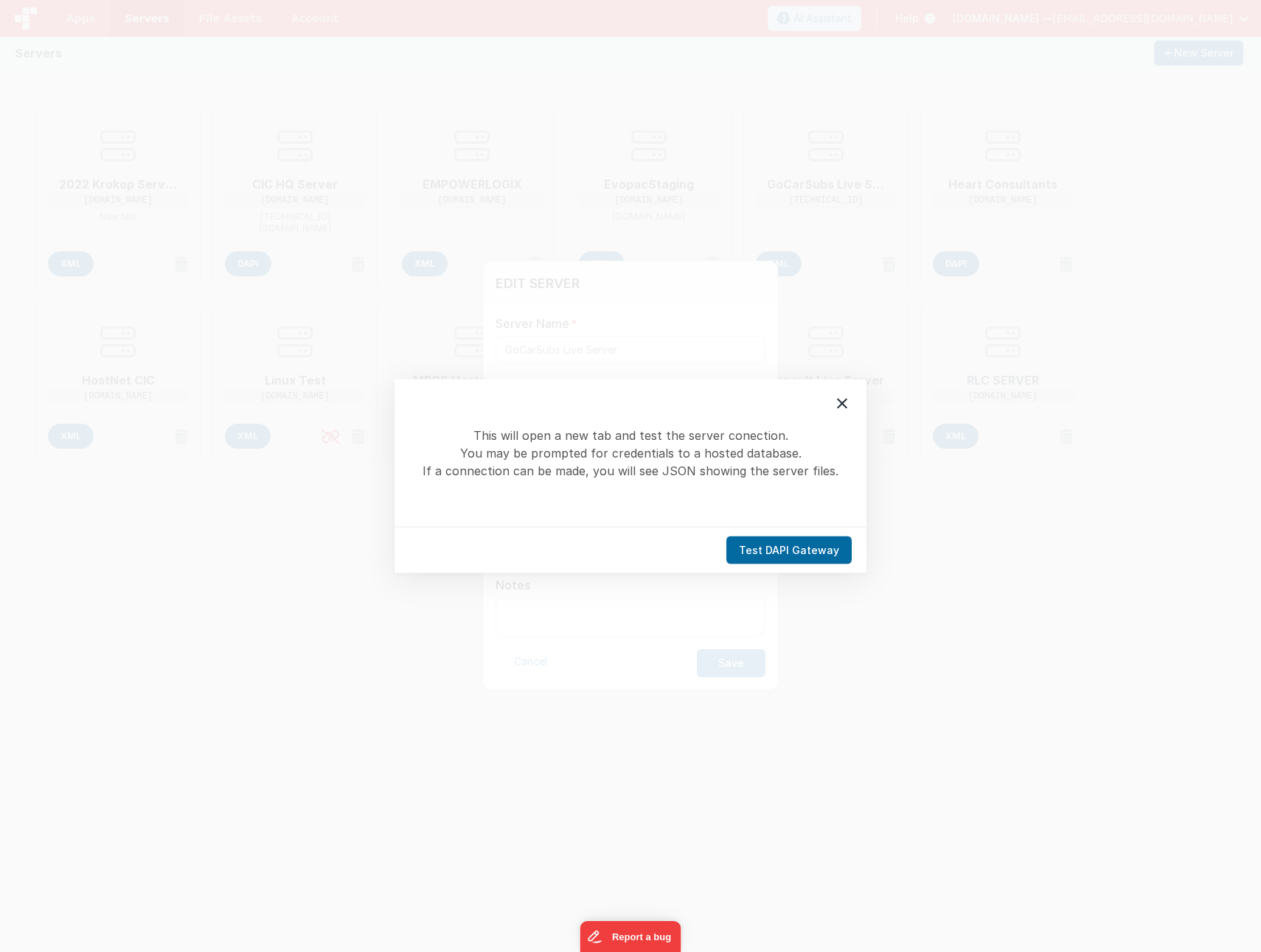
click at [840, 390] on div at bounding box center [841, 404] width 31 height 31
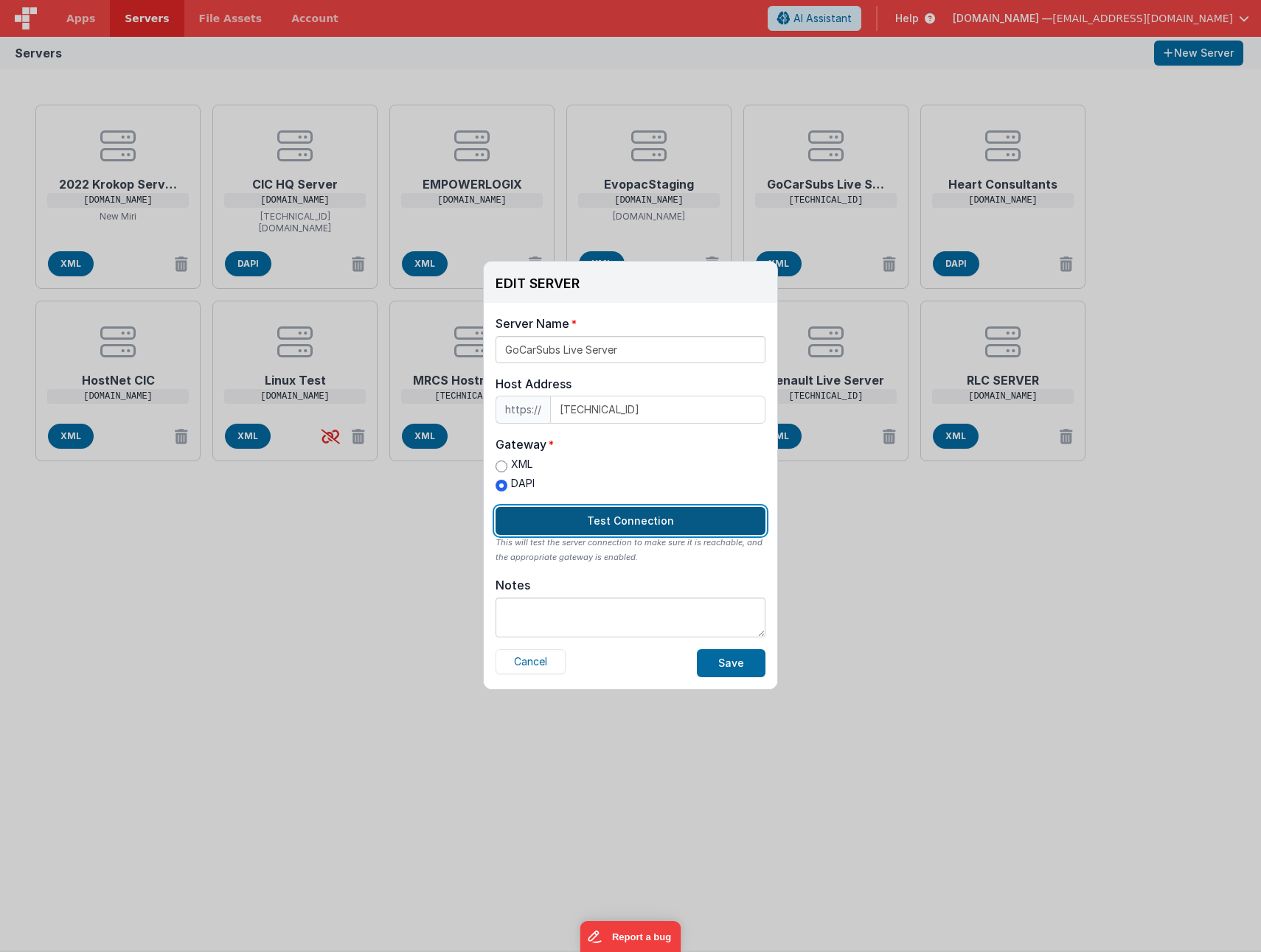
click at [726, 519] on button "Test Connection" at bounding box center [630, 521] width 270 height 28
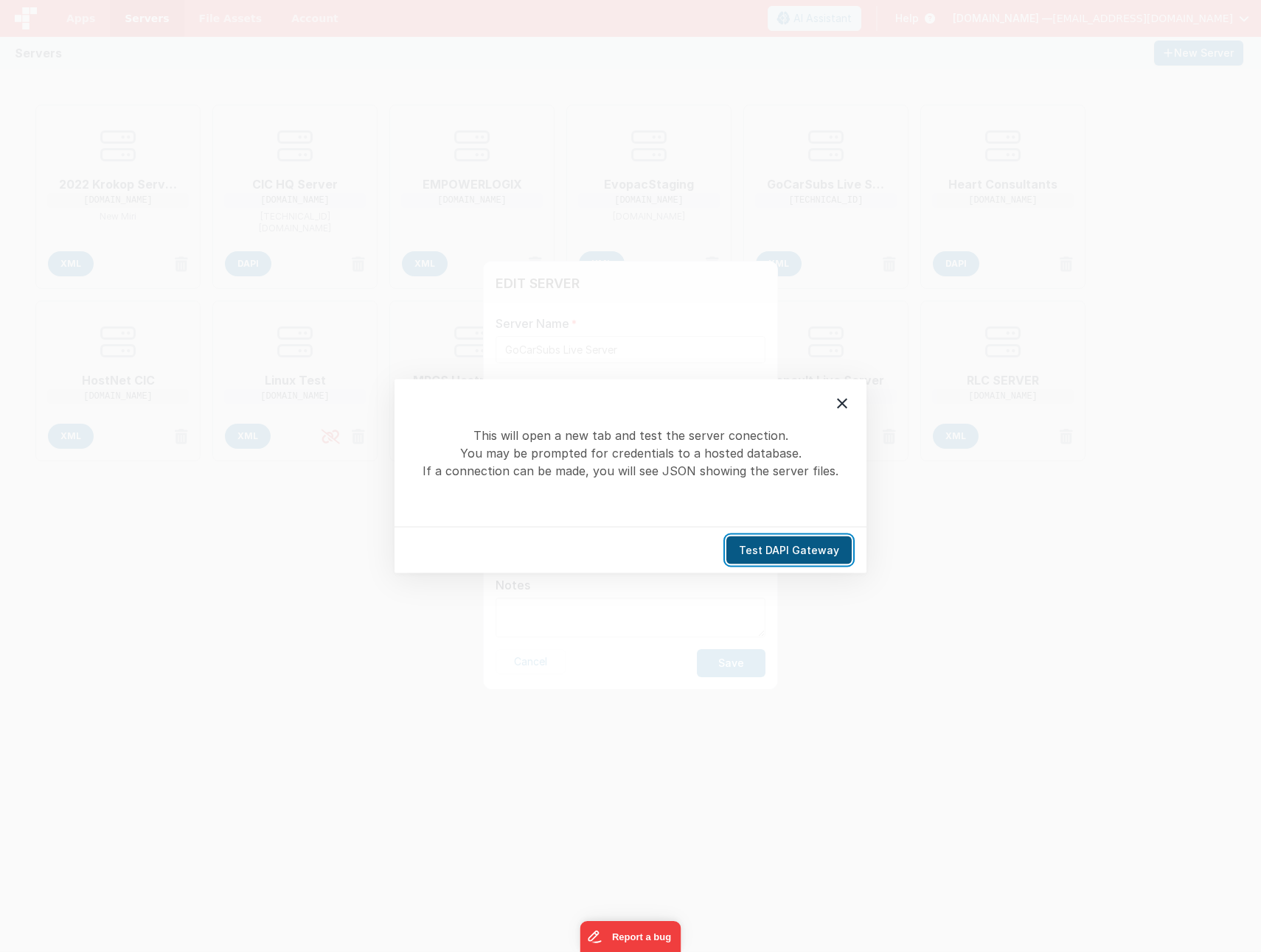
click at [765, 550] on button "Test DAPI Gateway" at bounding box center [789, 551] width 125 height 28
click at [768, 543] on button "Test DAPI Gateway" at bounding box center [789, 551] width 125 height 28
click at [837, 411] on icon at bounding box center [841, 404] width 17 height 17
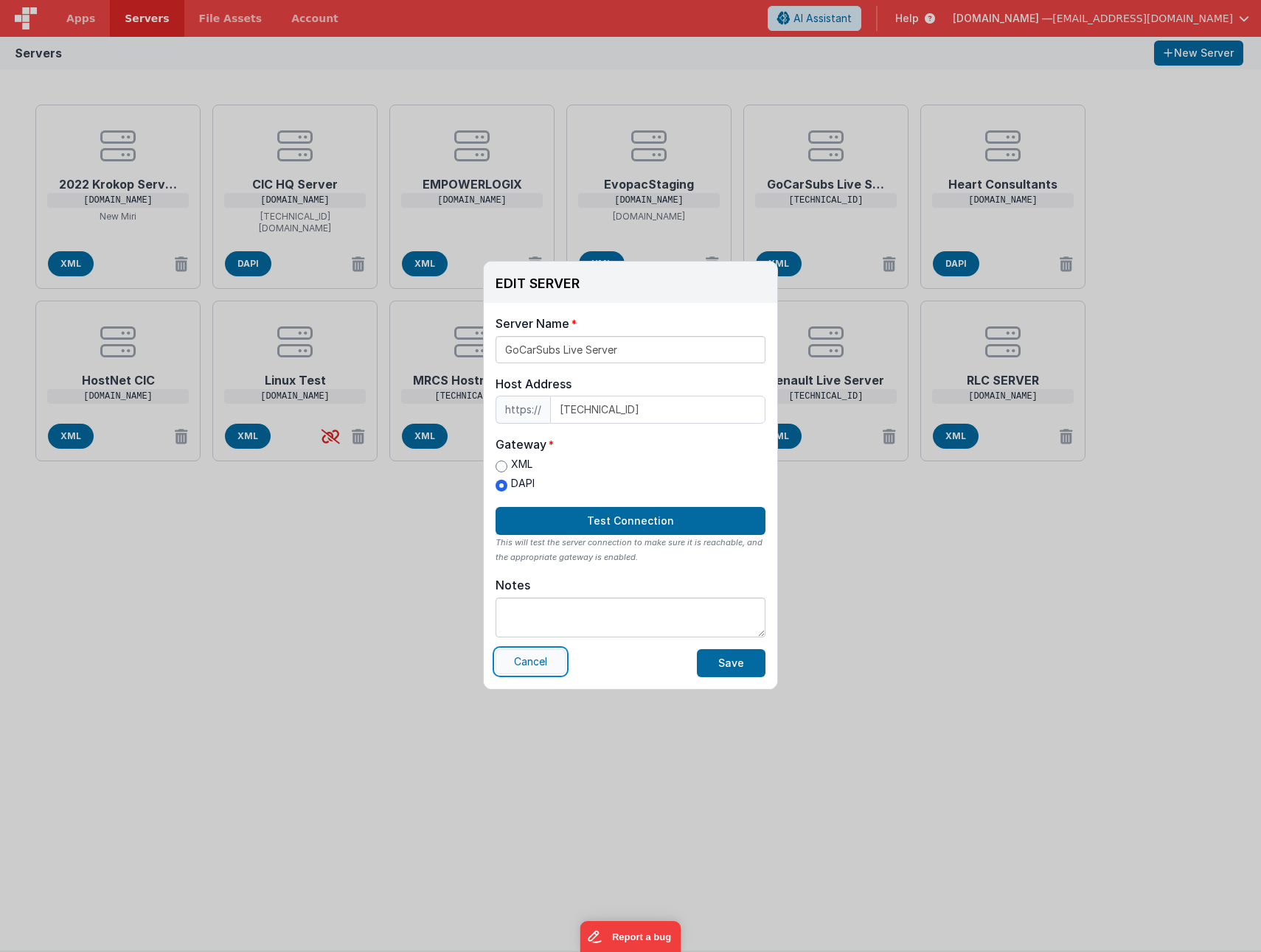
click at [506, 671] on button "Cancel" at bounding box center [530, 662] width 70 height 25
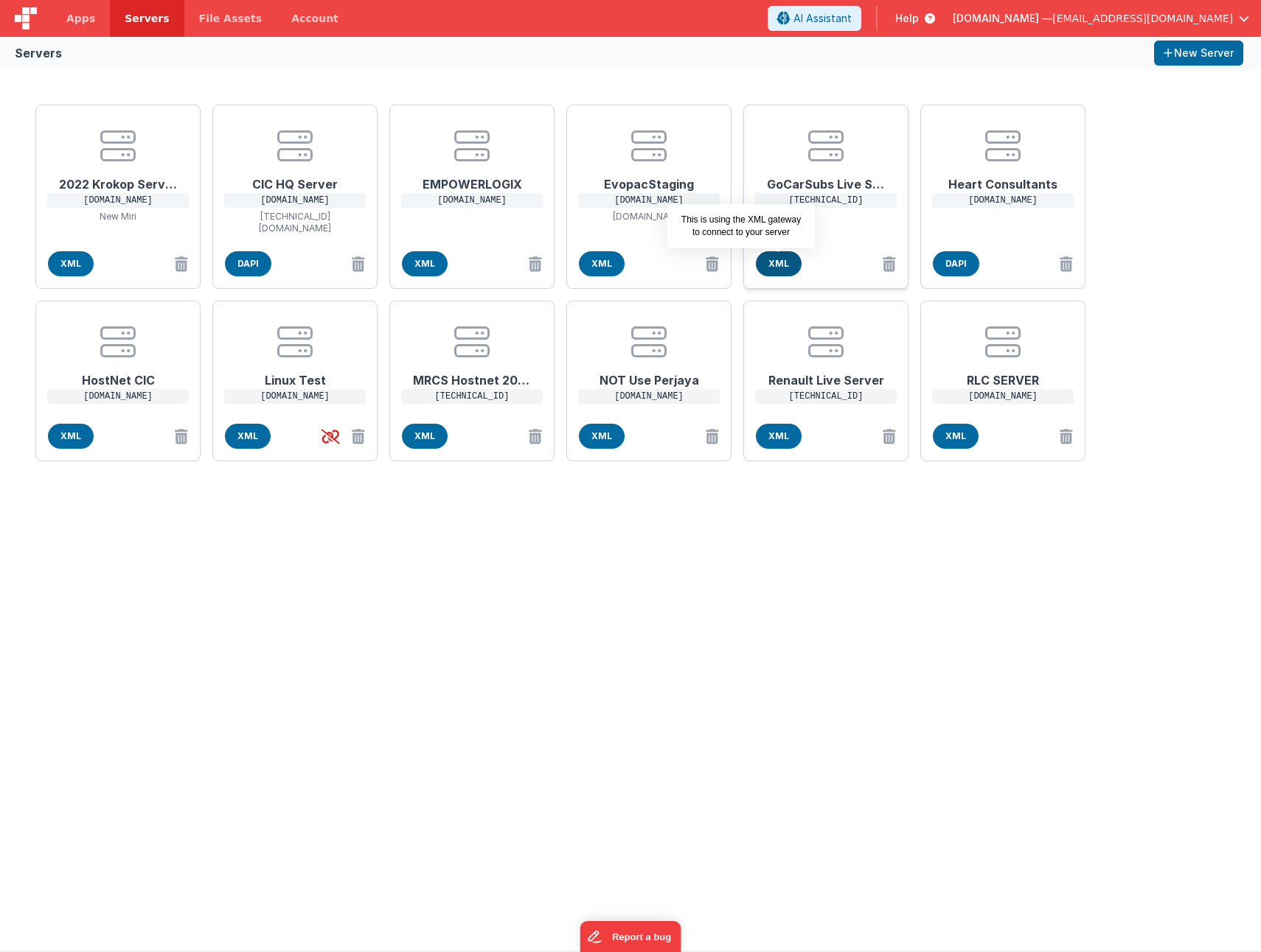
click at [779, 265] on span "XML" at bounding box center [778, 264] width 46 height 25
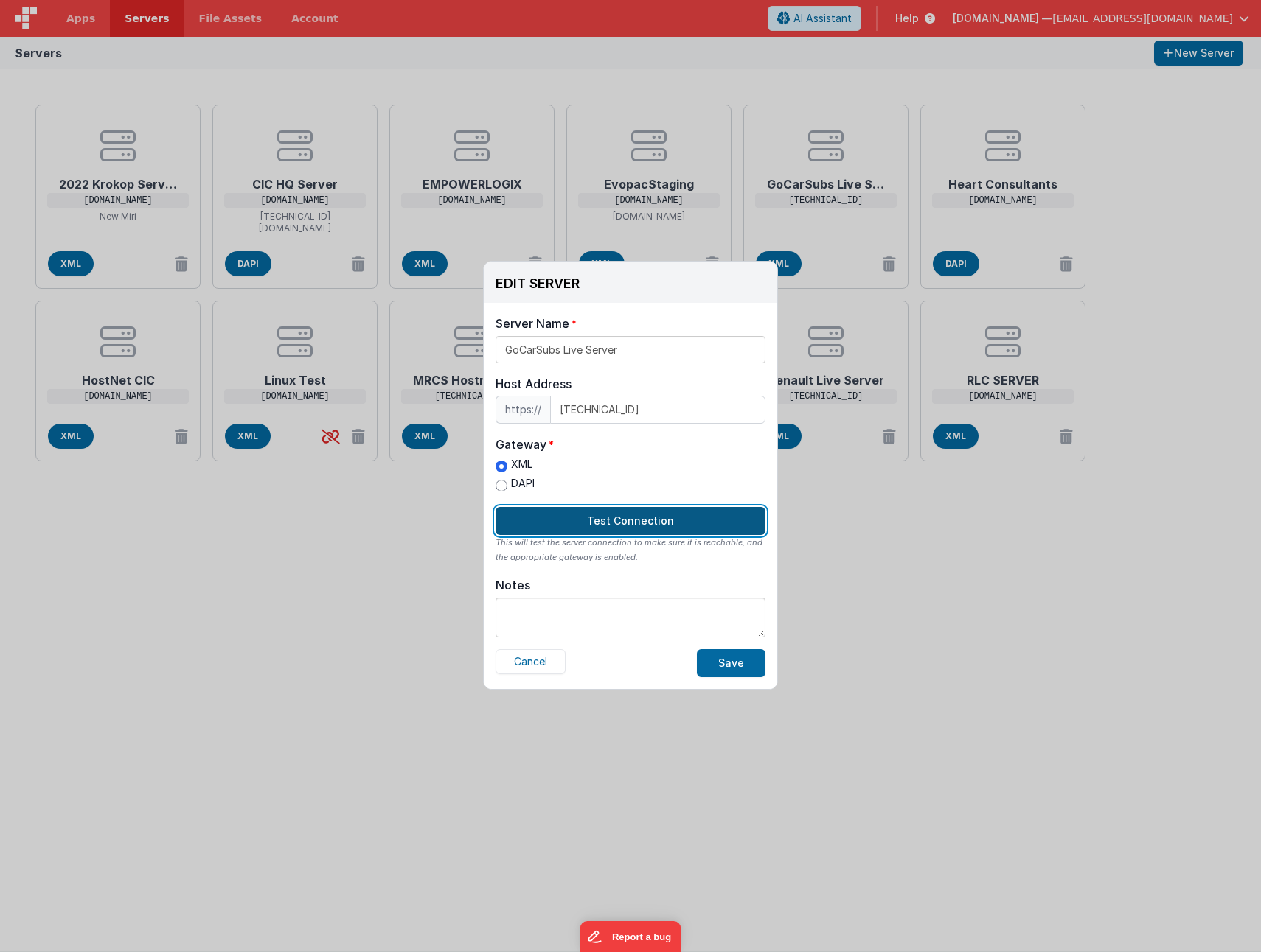
click at [563, 514] on button "Test Connection" at bounding box center [630, 521] width 270 height 28
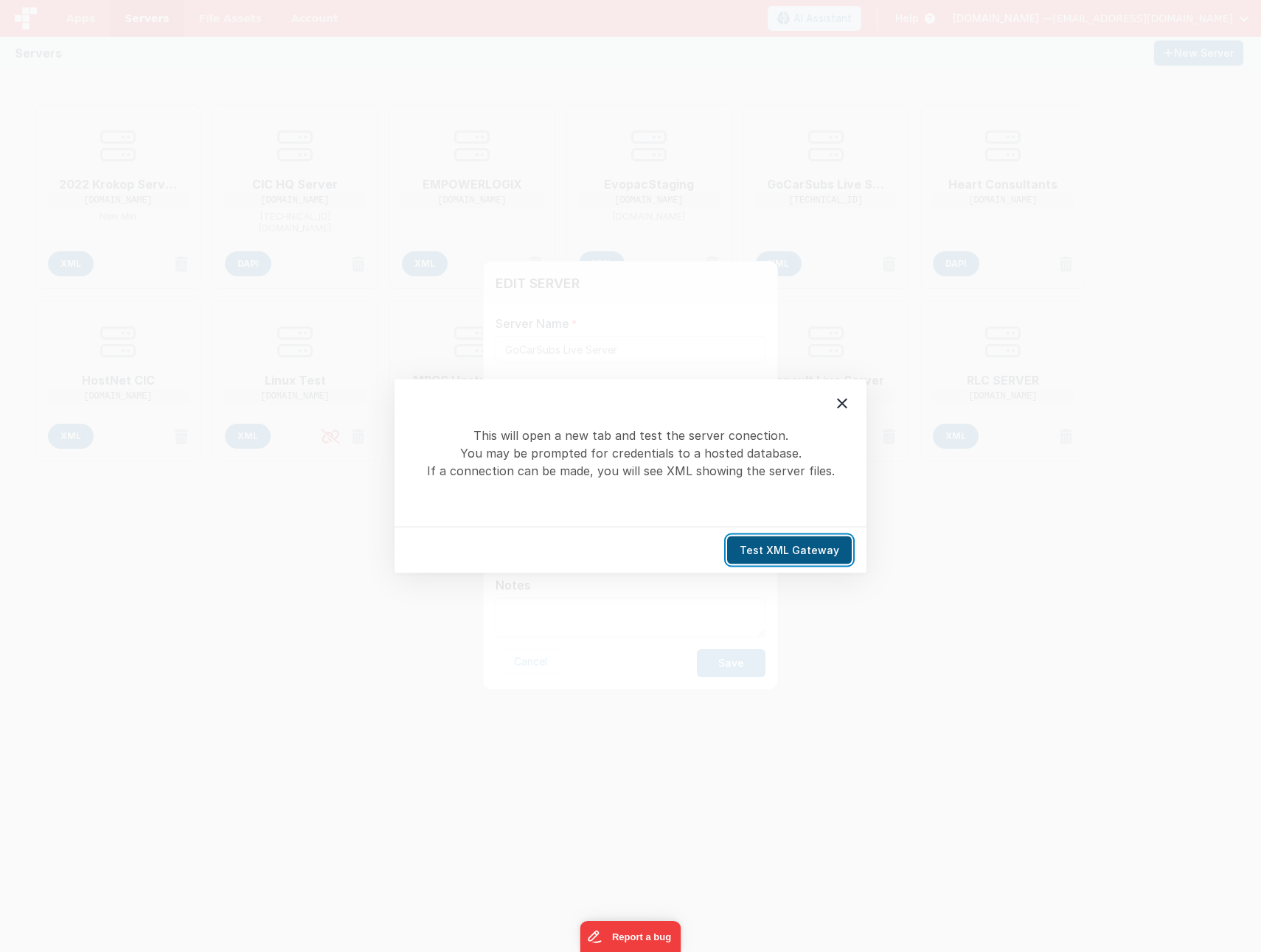
click at [755, 547] on button "Test XML Gateway" at bounding box center [789, 551] width 125 height 28
click at [840, 410] on icon at bounding box center [841, 404] width 17 height 17
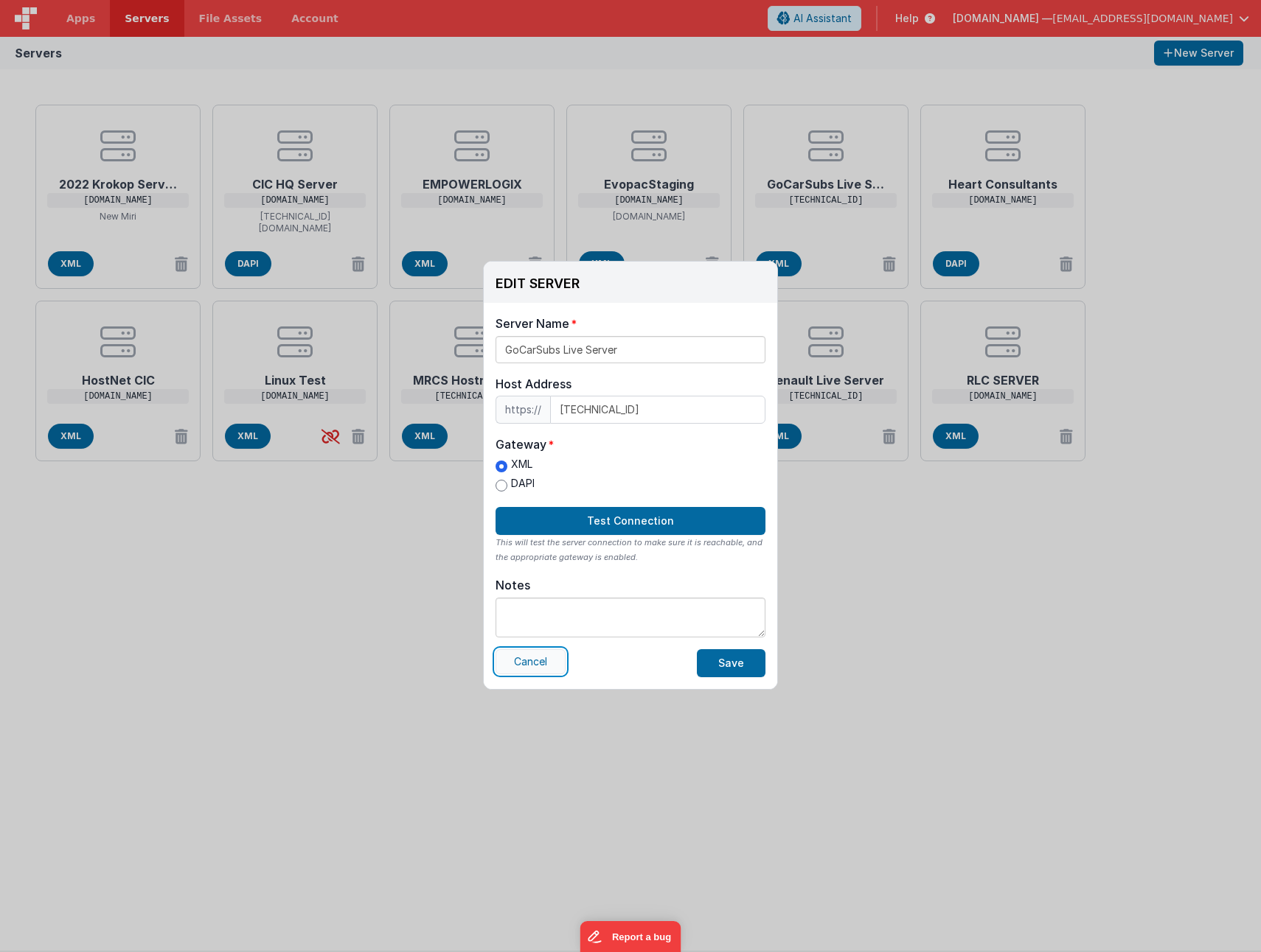
click at [525, 660] on button "Cancel" at bounding box center [530, 662] width 70 height 25
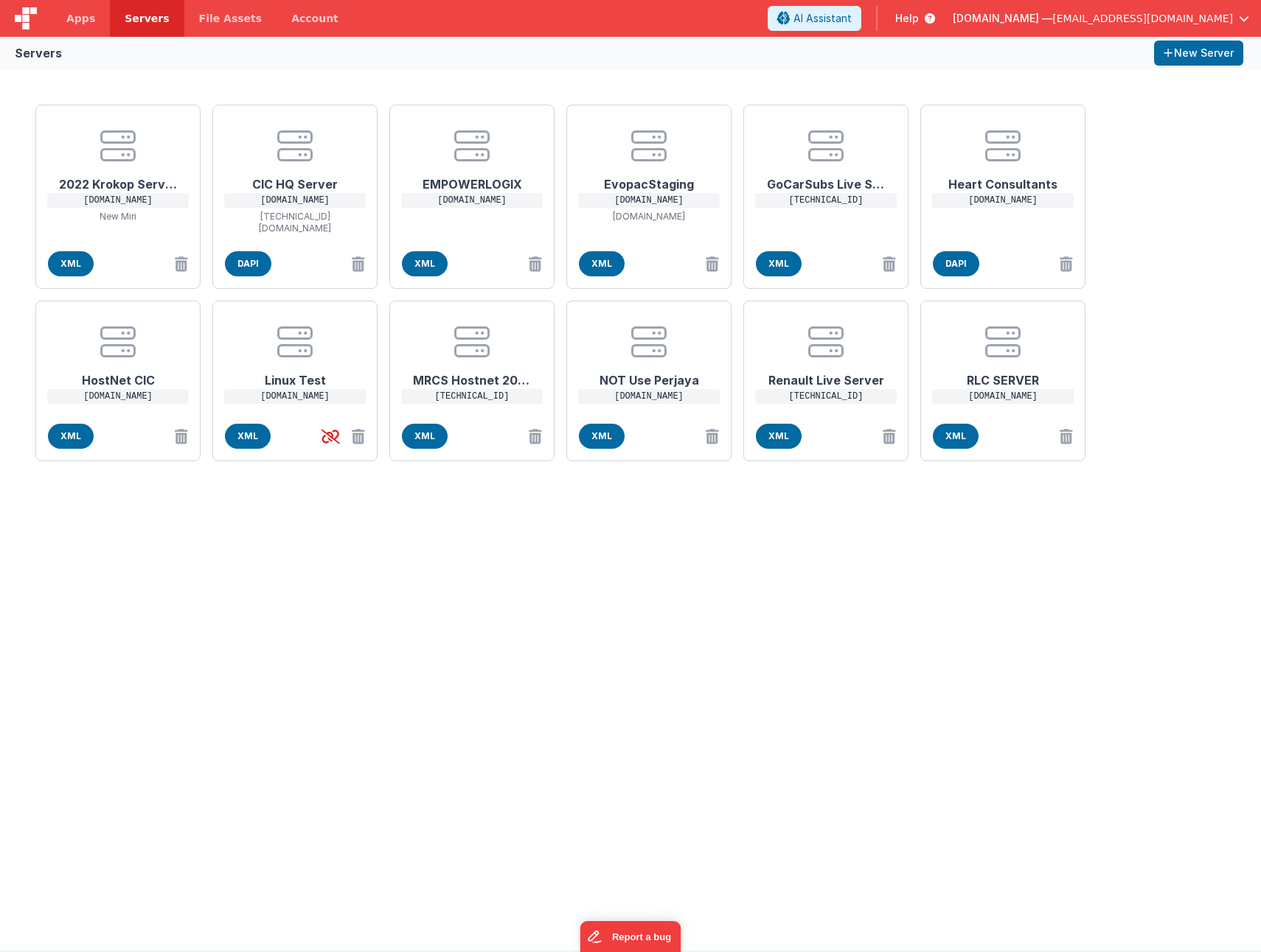
click at [490, 616] on div "2022 Krokop Server [DOMAIN_NAME] New Miri XML CIC HQ Server [DOMAIN_NAME] [TECH…" at bounding box center [630, 510] width 1261 height 882
click at [774, 267] on span "XML" at bounding box center [778, 264] width 46 height 25
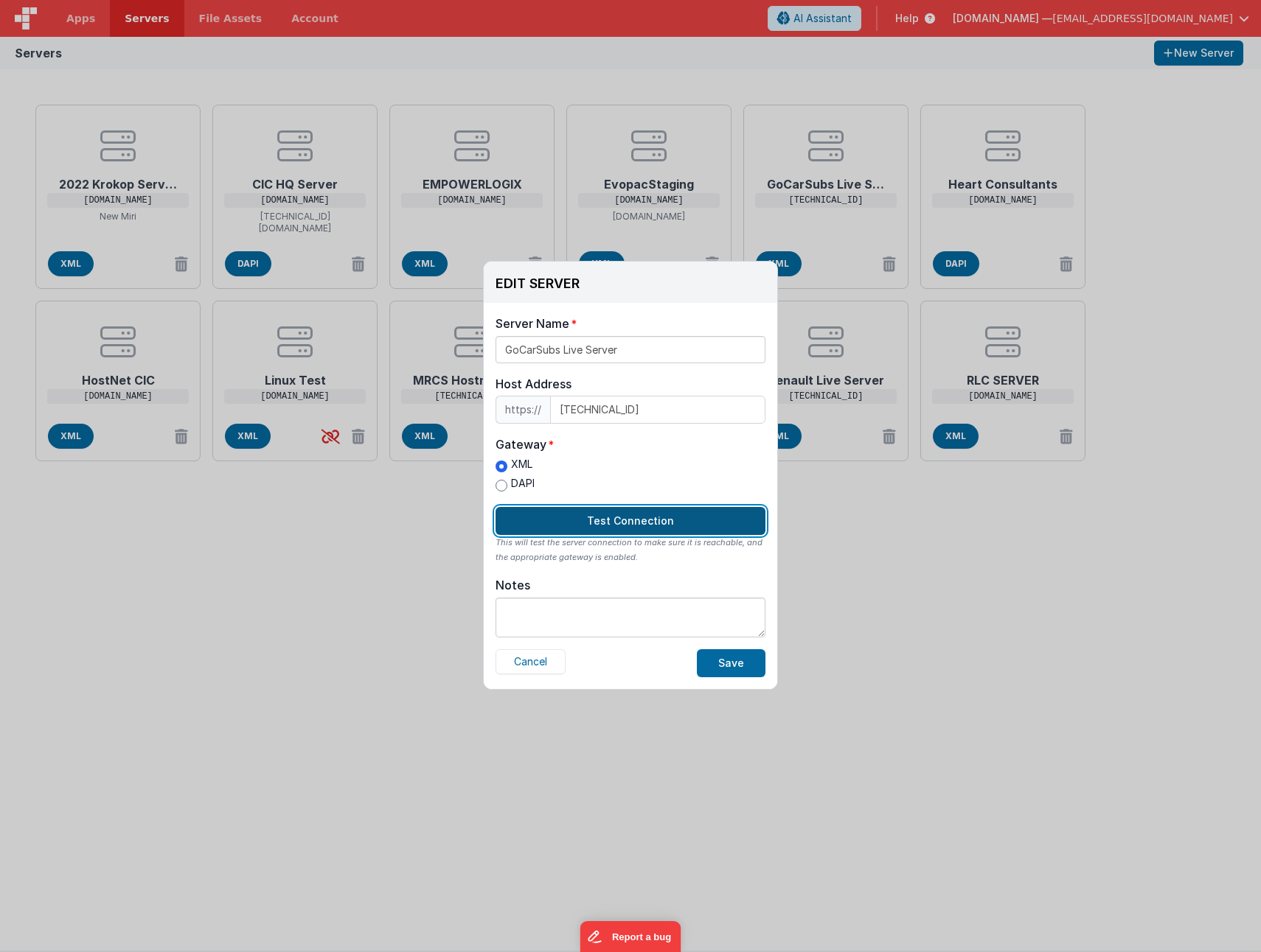
click at [544, 529] on button "Test Connection" at bounding box center [630, 521] width 270 height 28
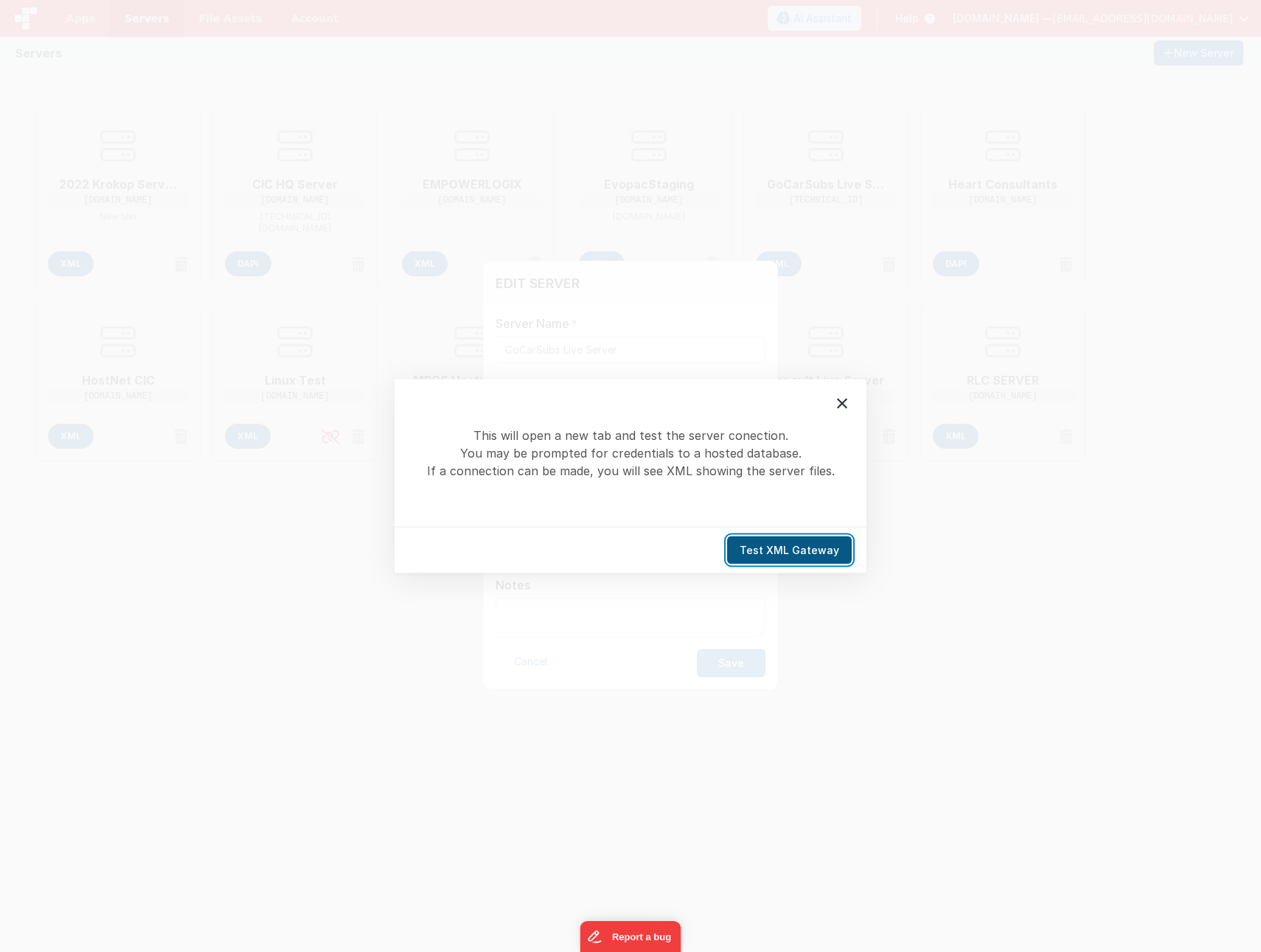
click at [794, 546] on button "Test XML Gateway" at bounding box center [789, 551] width 125 height 28
